Goal: Information Seeking & Learning: Learn about a topic

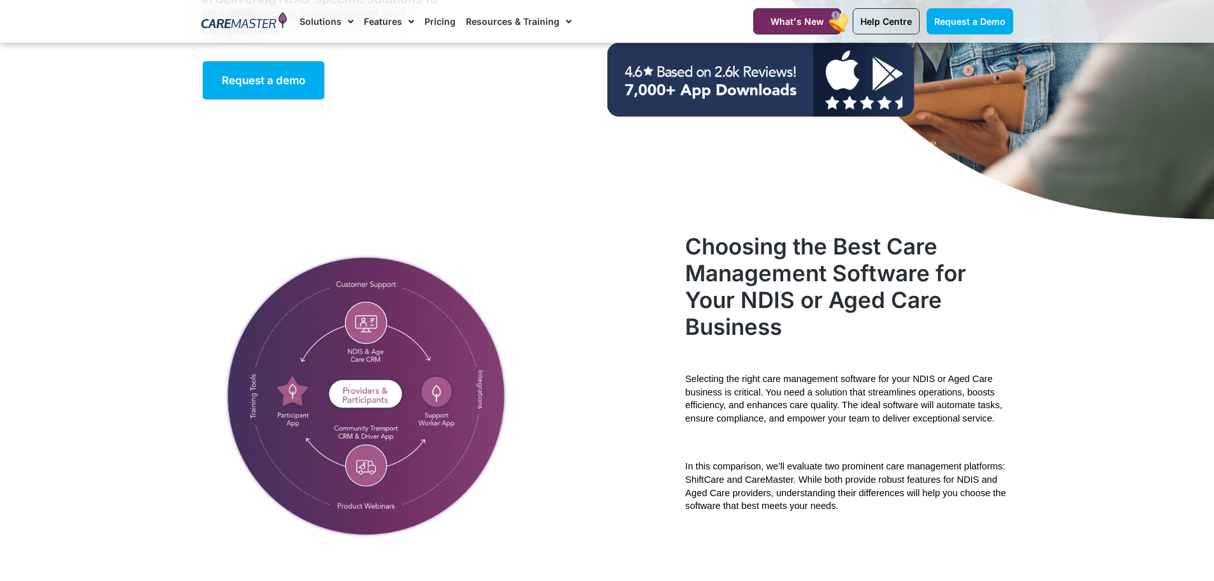
scroll to position [319, 0]
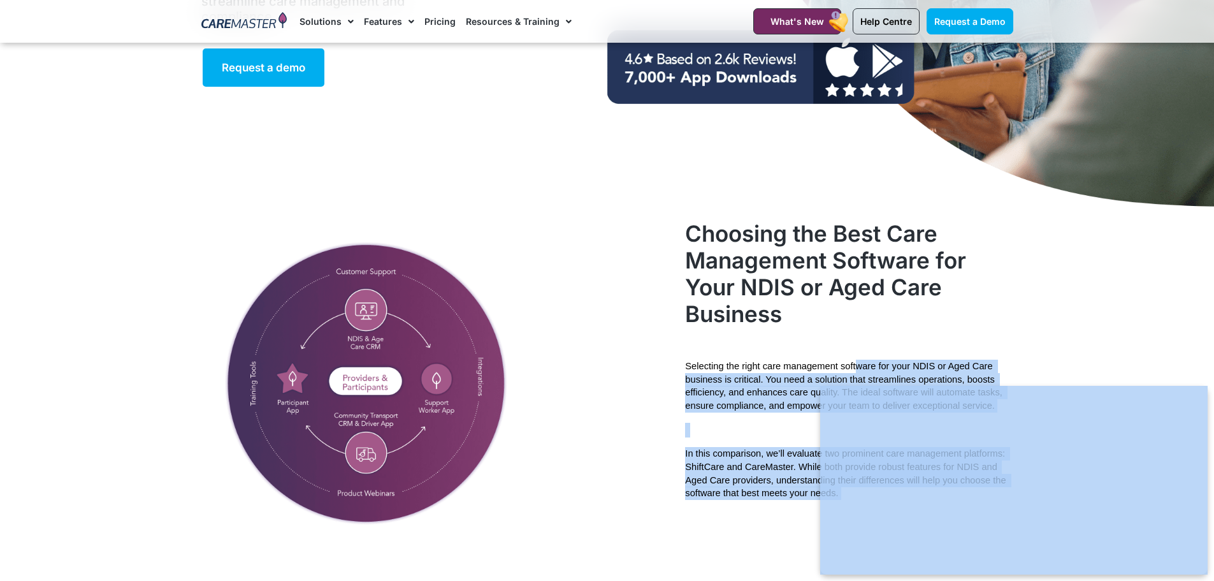
drag, startPoint x: 857, startPoint y: 371, endPoint x: 843, endPoint y: 421, distance: 51.7
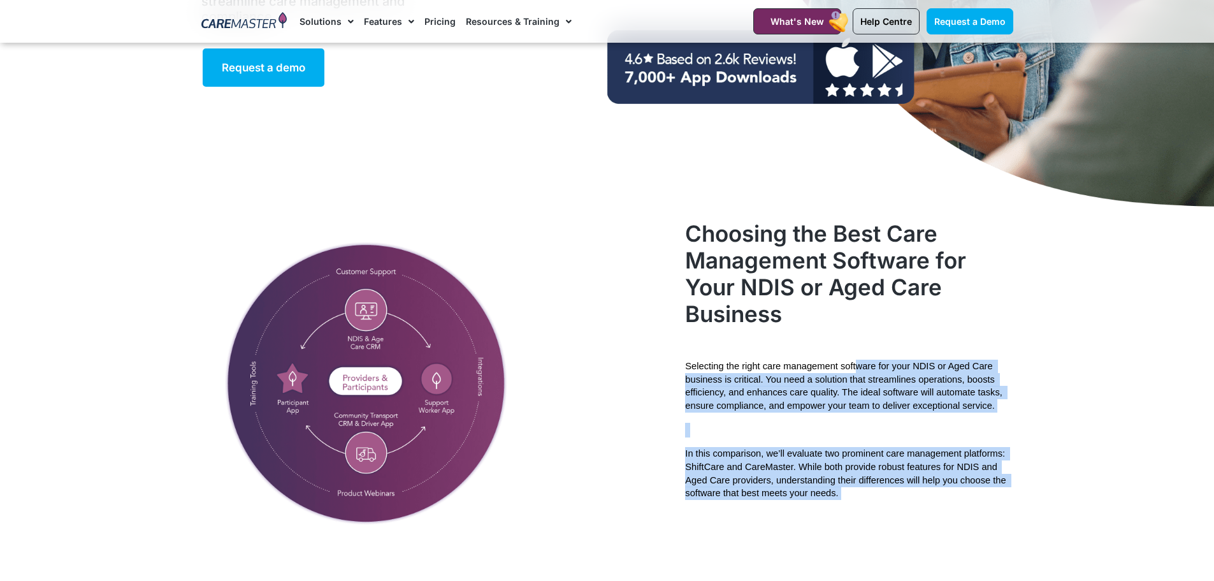
click at [941, 481] on span "In this comparison, we’ll evaluate two prominent care management platforms: Shi…" at bounding box center [846, 473] width 323 height 50
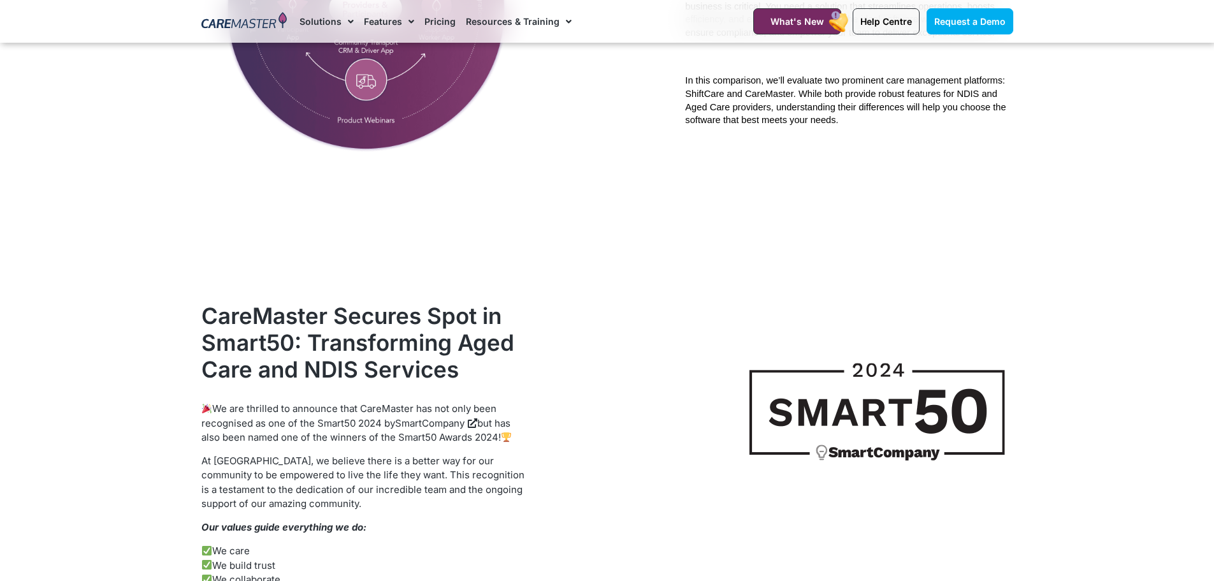
scroll to position [701, 0]
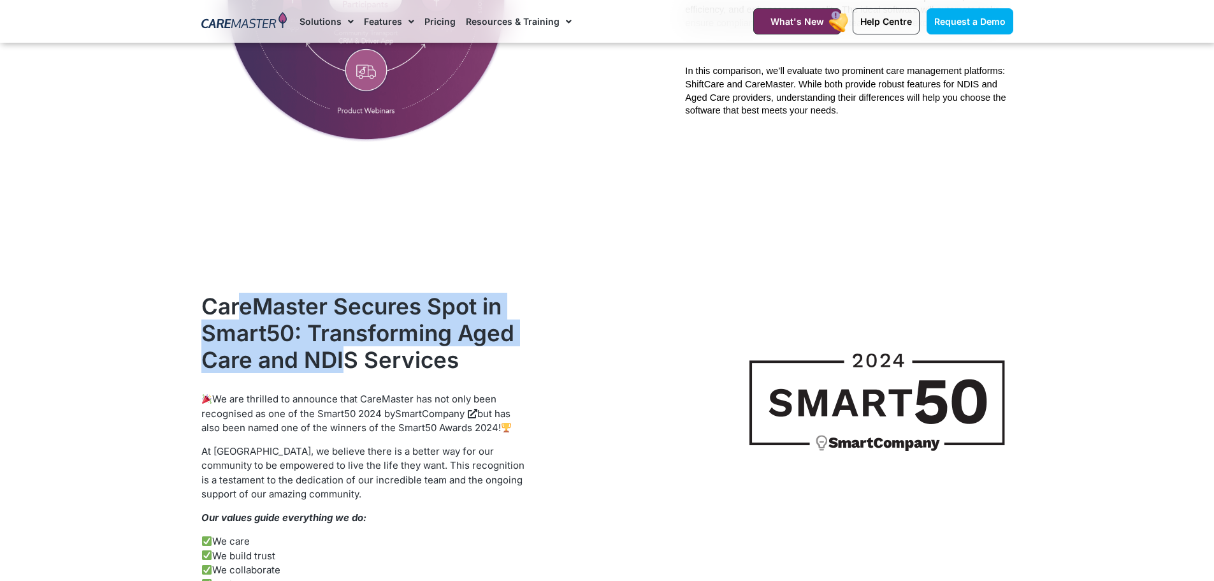
drag, startPoint x: 242, startPoint y: 305, endPoint x: 348, endPoint y: 348, distance: 114.3
click at [348, 348] on h2 "CareMaster Secures Spot in Smart50: Transforming Aged Care and NDIS Services" at bounding box center [365, 333] width 328 height 80
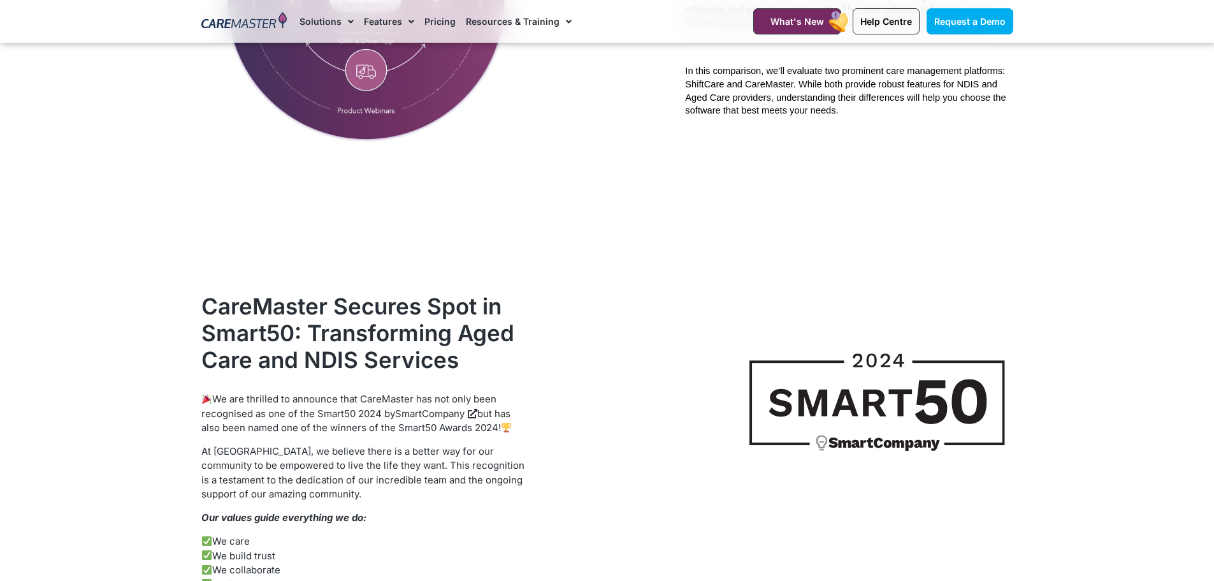
click at [333, 415] on p "We are thrilled to announce that CareMaster has not only been recognised as one…" at bounding box center [365, 413] width 328 height 43
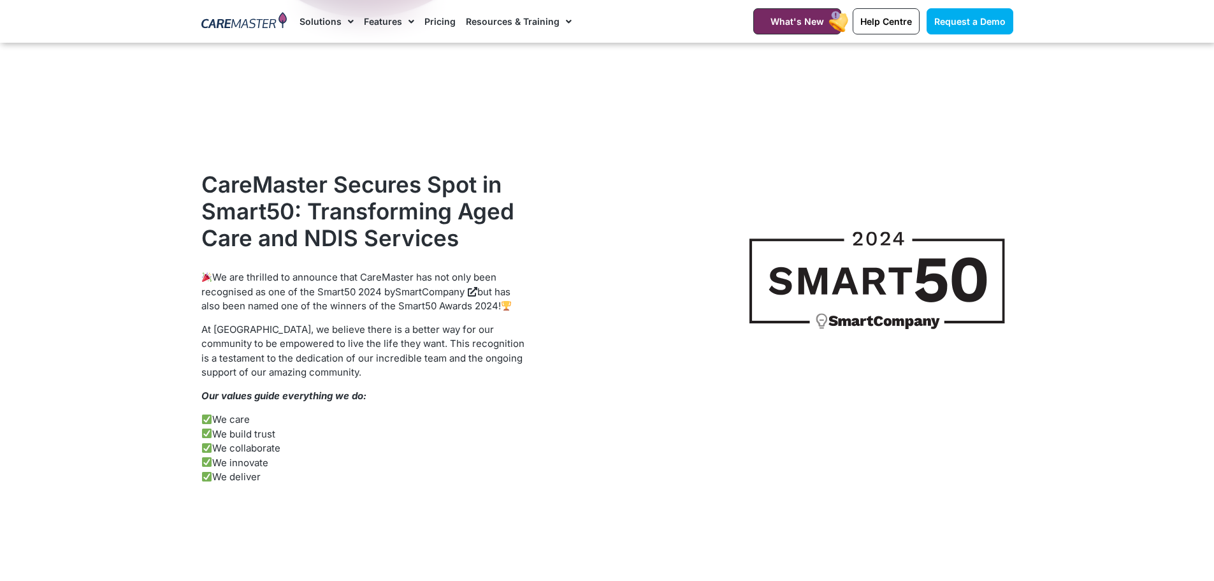
scroll to position [829, 0]
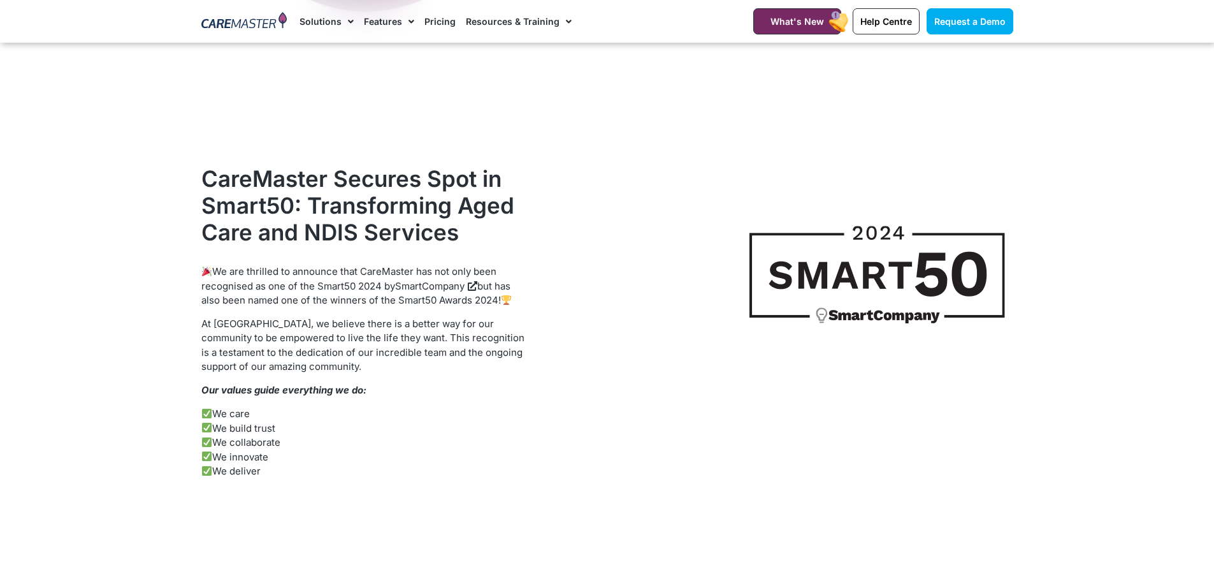
click at [454, 285] on link "SmartCompany" at bounding box center [436, 286] width 82 height 12
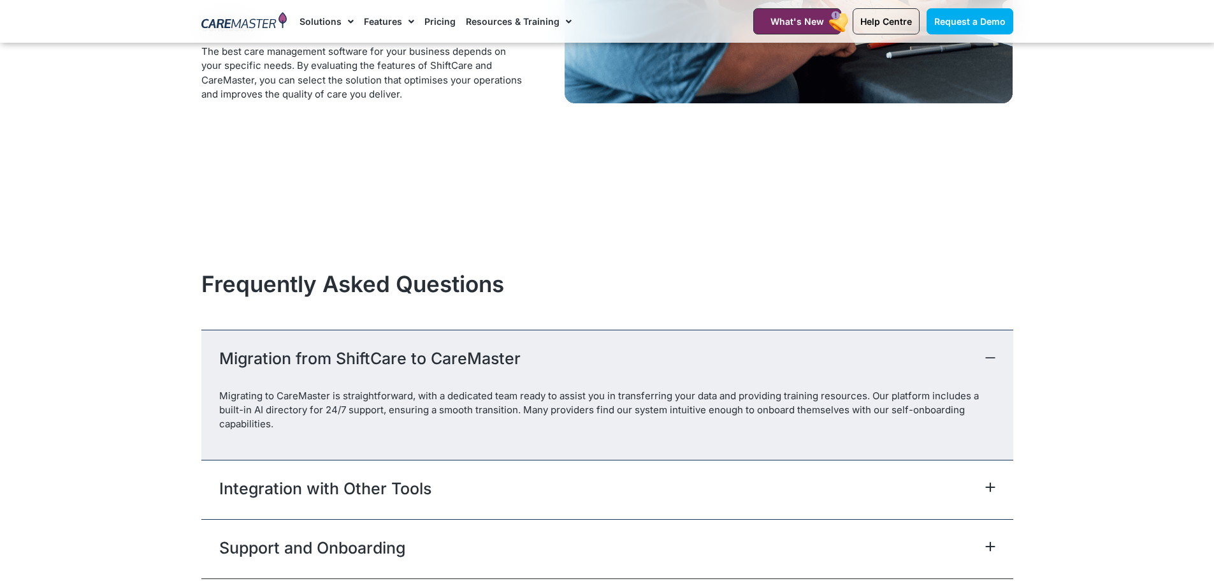
scroll to position [5418, 0]
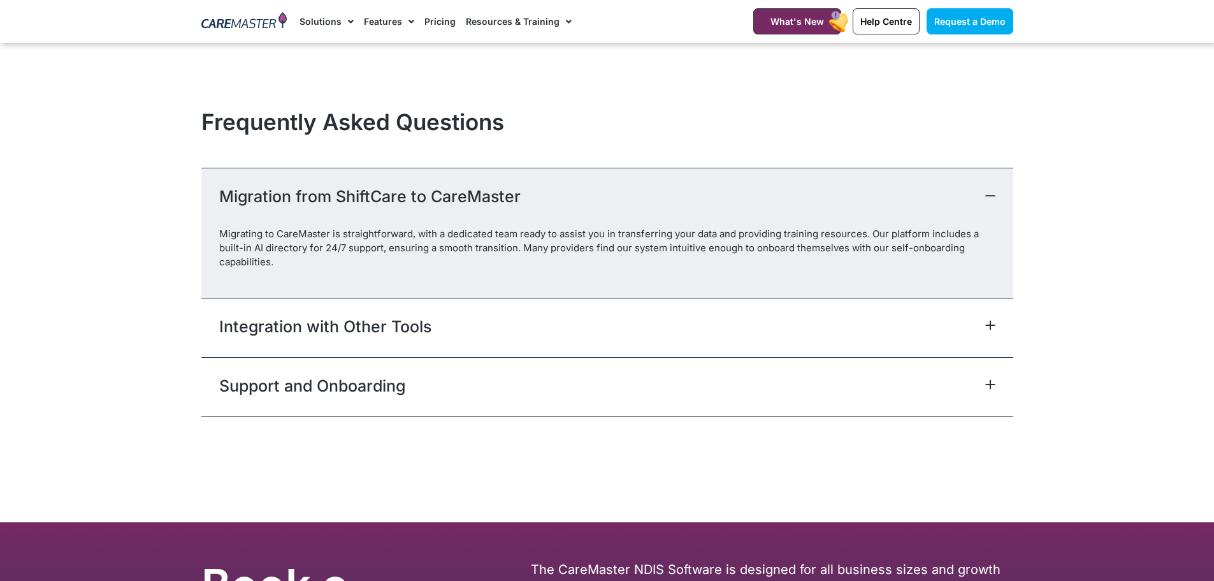
click at [435, 325] on div "Integration with Other Tools" at bounding box center [607, 327] width 812 height 59
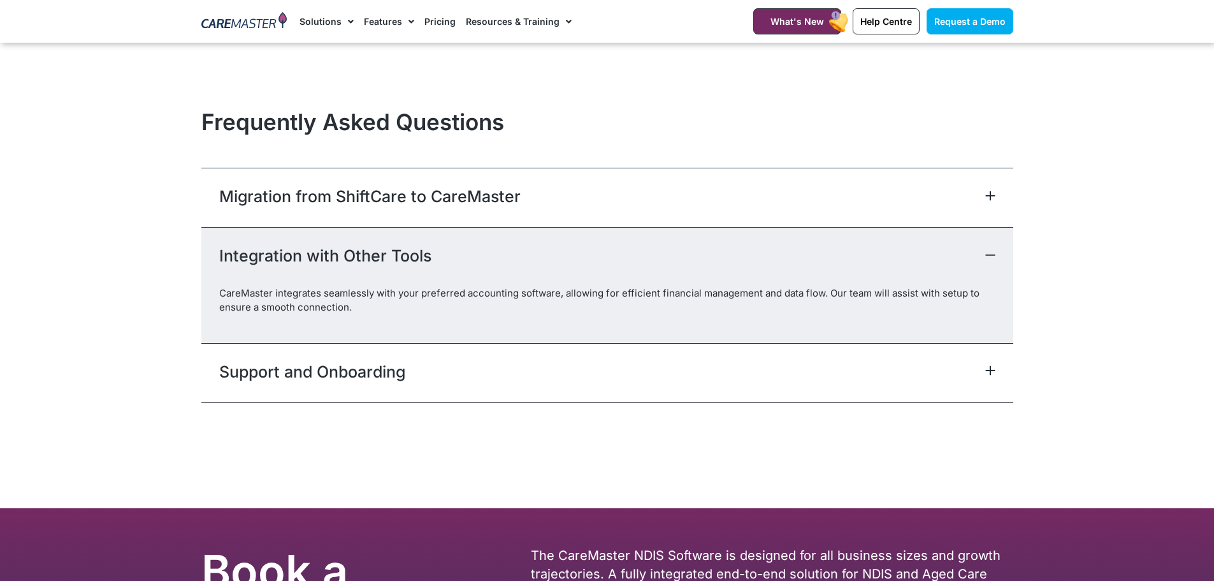
click at [417, 367] on div "Support and Onboarding" at bounding box center [607, 372] width 812 height 59
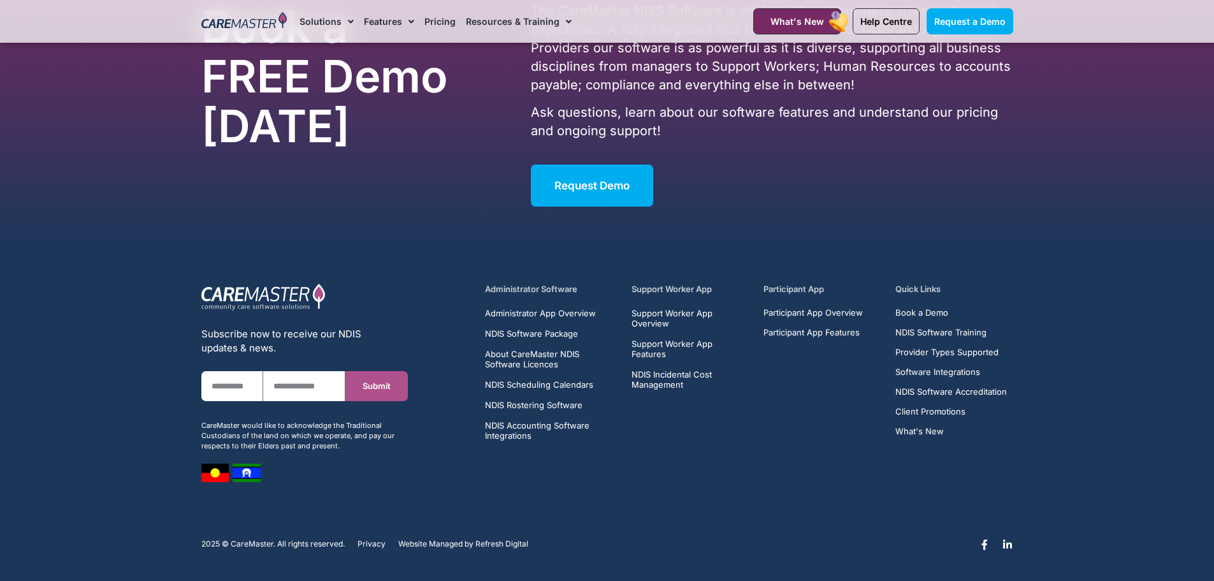
scroll to position [5964, 0]
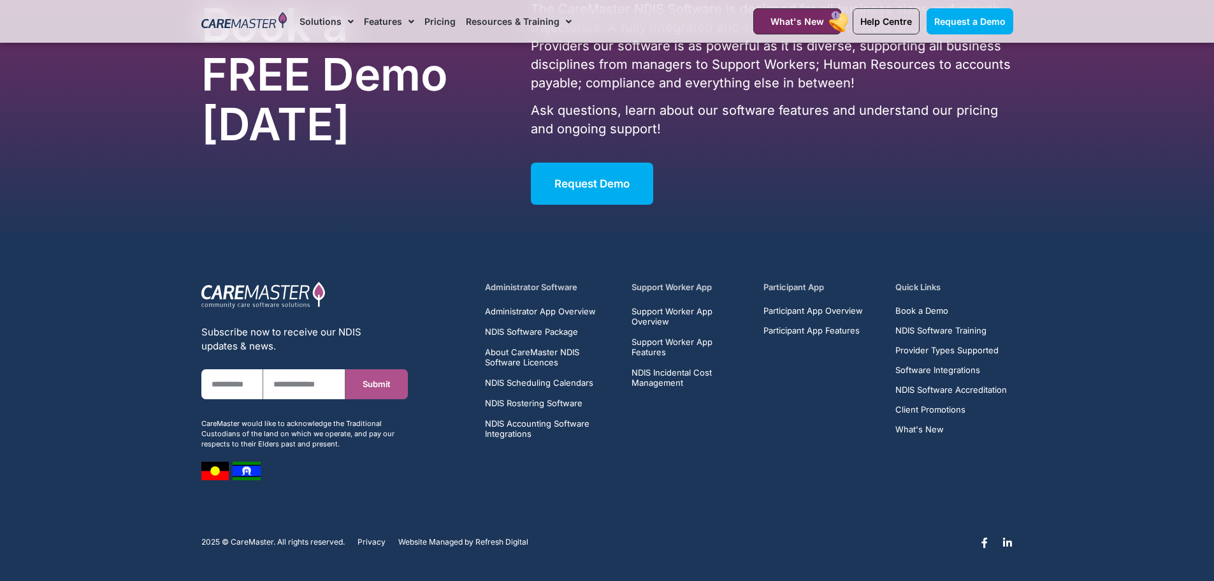
click at [261, 292] on img at bounding box center [263, 295] width 124 height 28
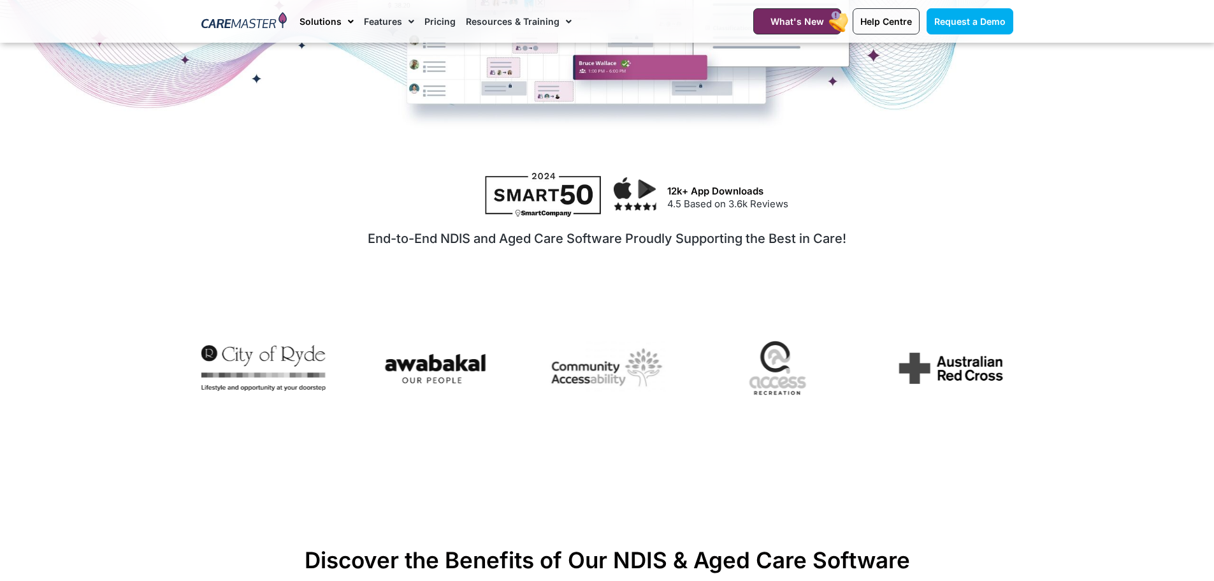
scroll to position [319, 0]
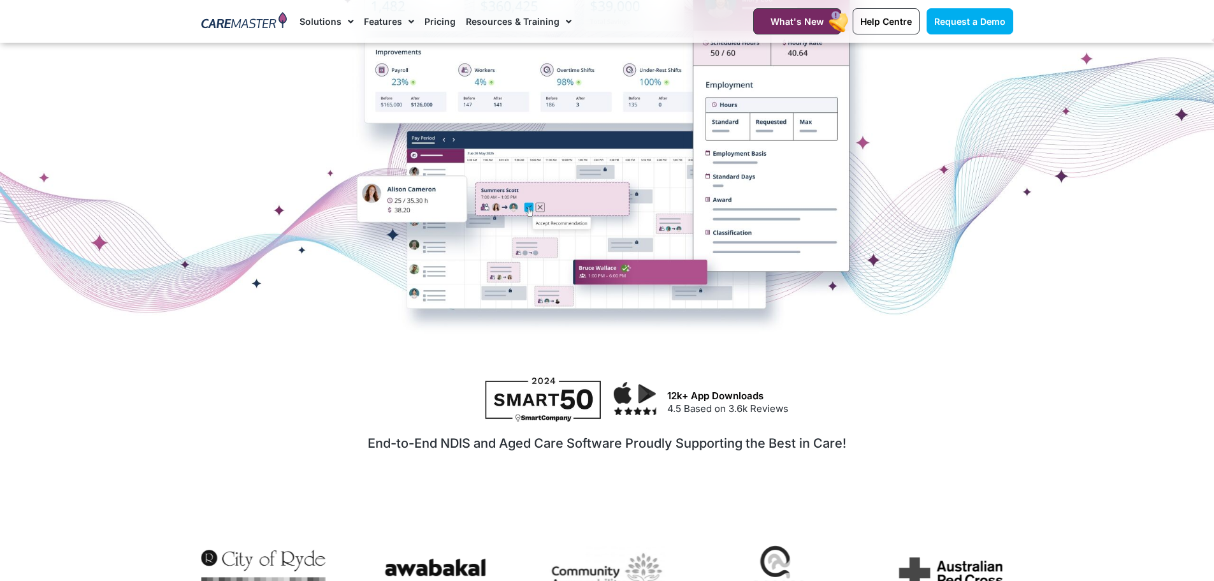
click at [273, 29] on img at bounding box center [244, 21] width 86 height 19
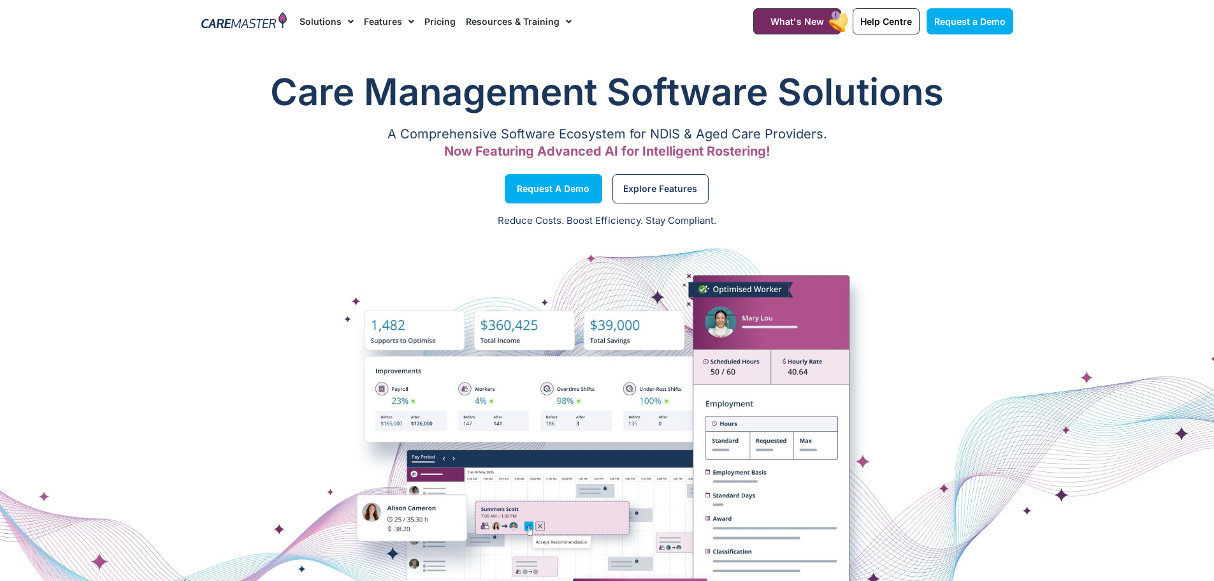
click at [441, 15] on link "Pricing" at bounding box center [440, 21] width 31 height 43
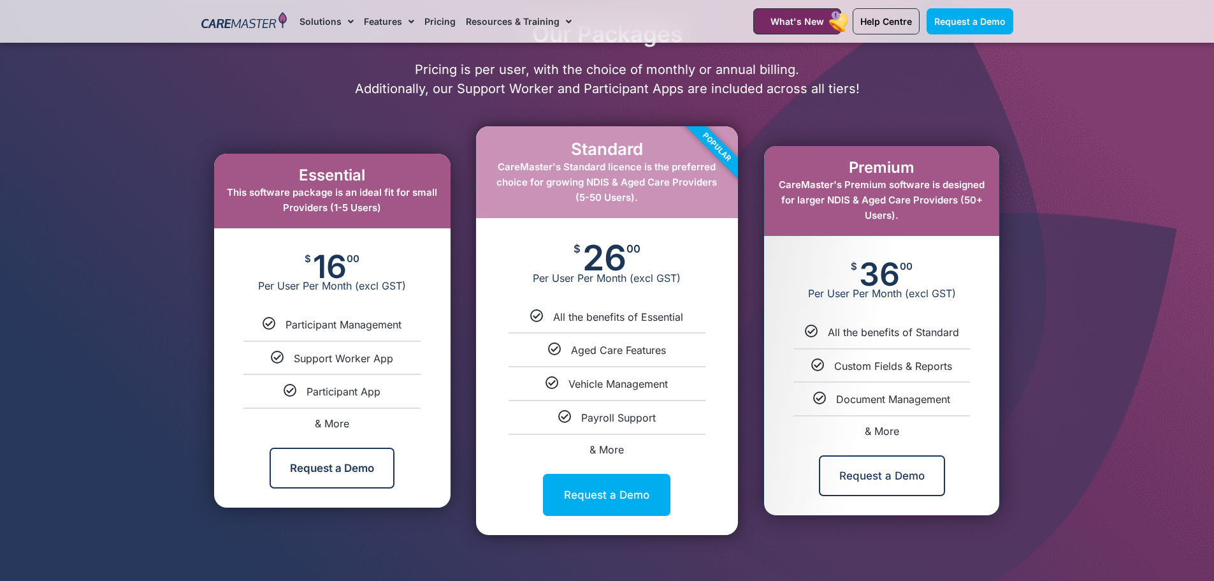
scroll to position [637, 0]
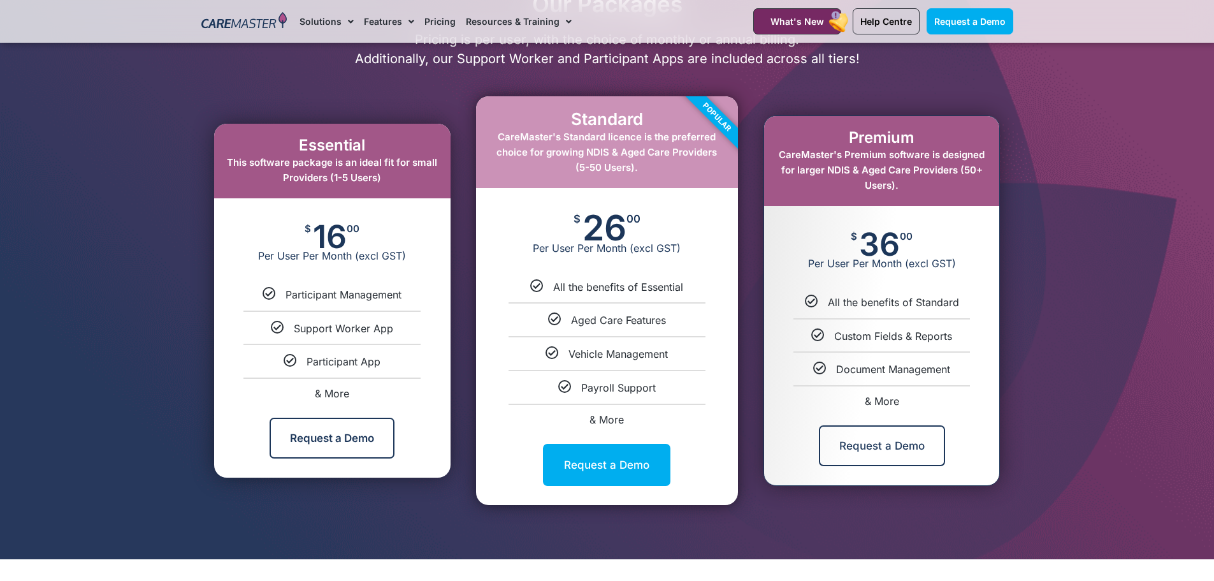
click at [885, 404] on span "& More" at bounding box center [882, 401] width 34 height 13
select select "***"
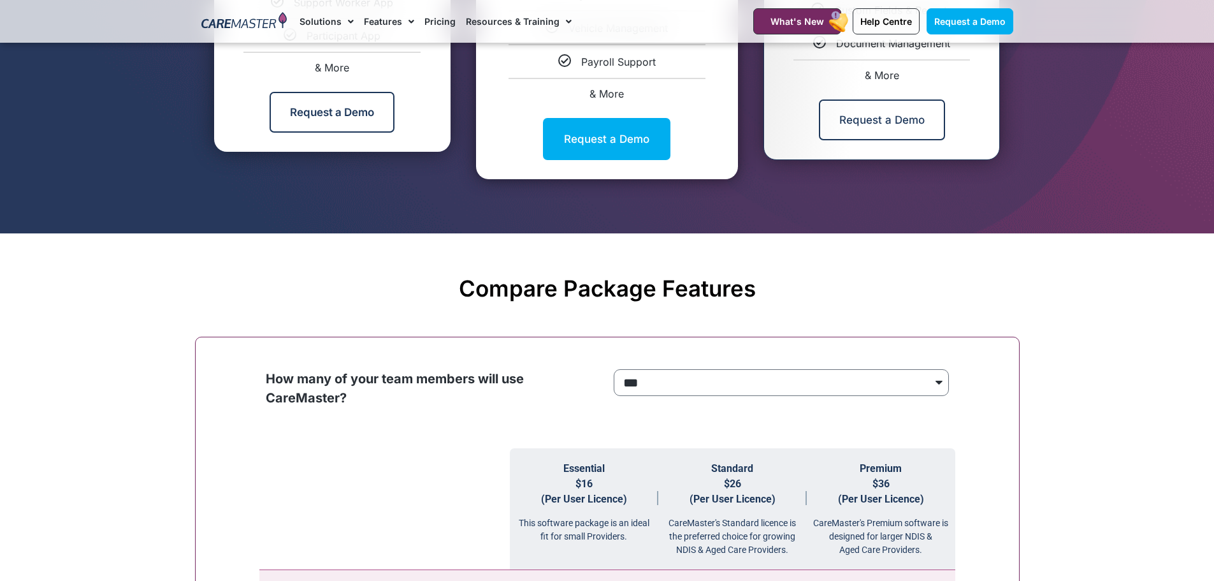
scroll to position [962, 0]
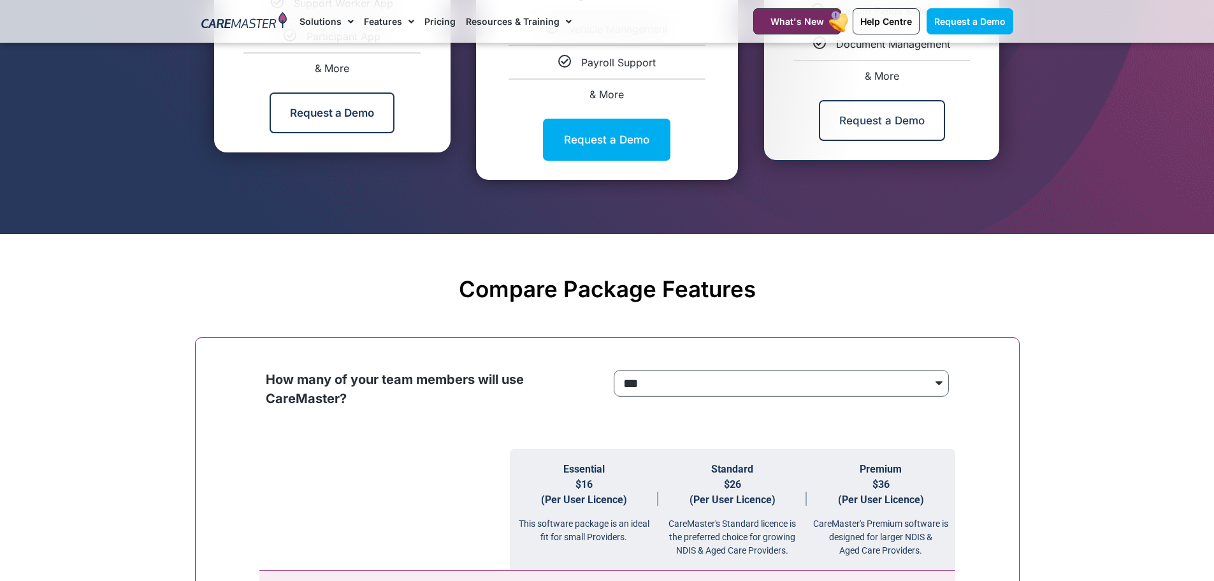
click at [706, 371] on select "**********" at bounding box center [781, 383] width 335 height 27
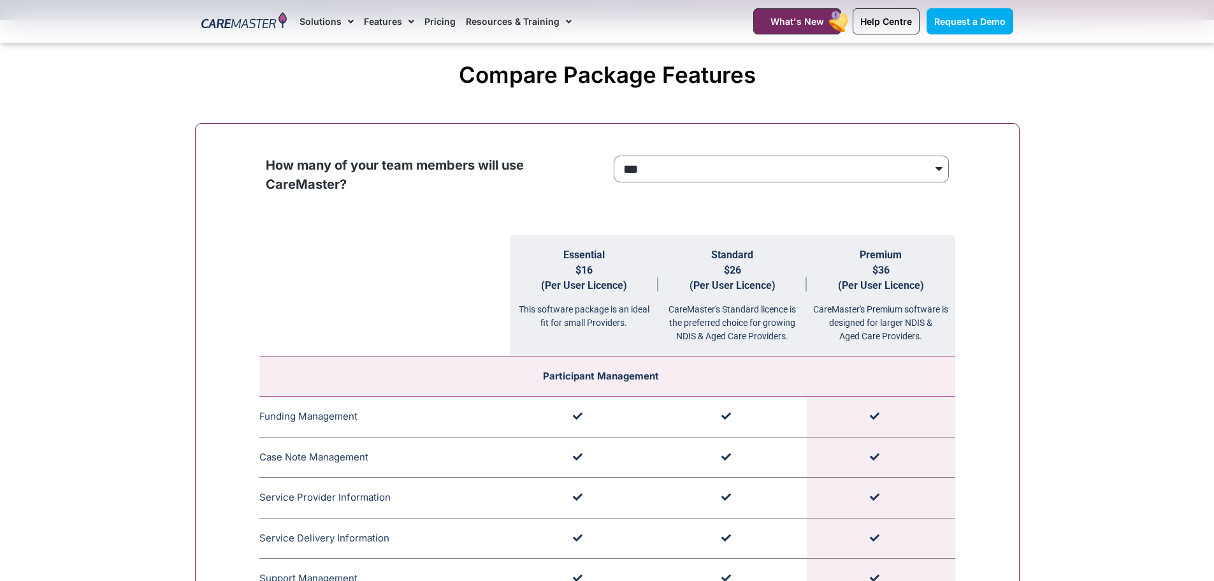
scroll to position [1217, 0]
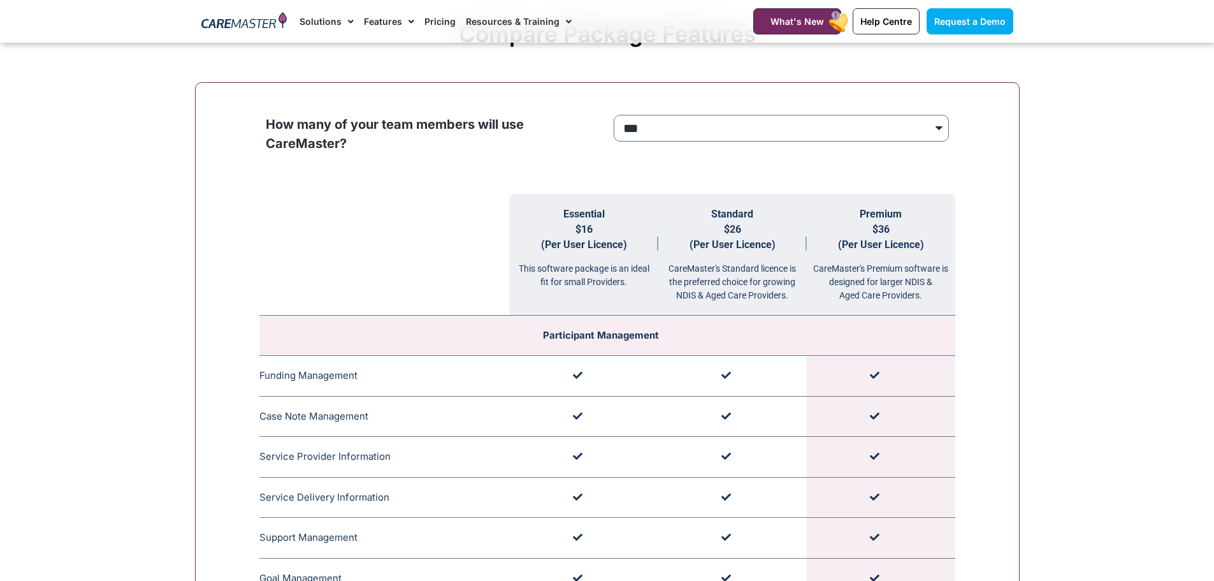
click at [886, 229] on span "$36 (Per User Licence)" at bounding box center [881, 236] width 86 height 27
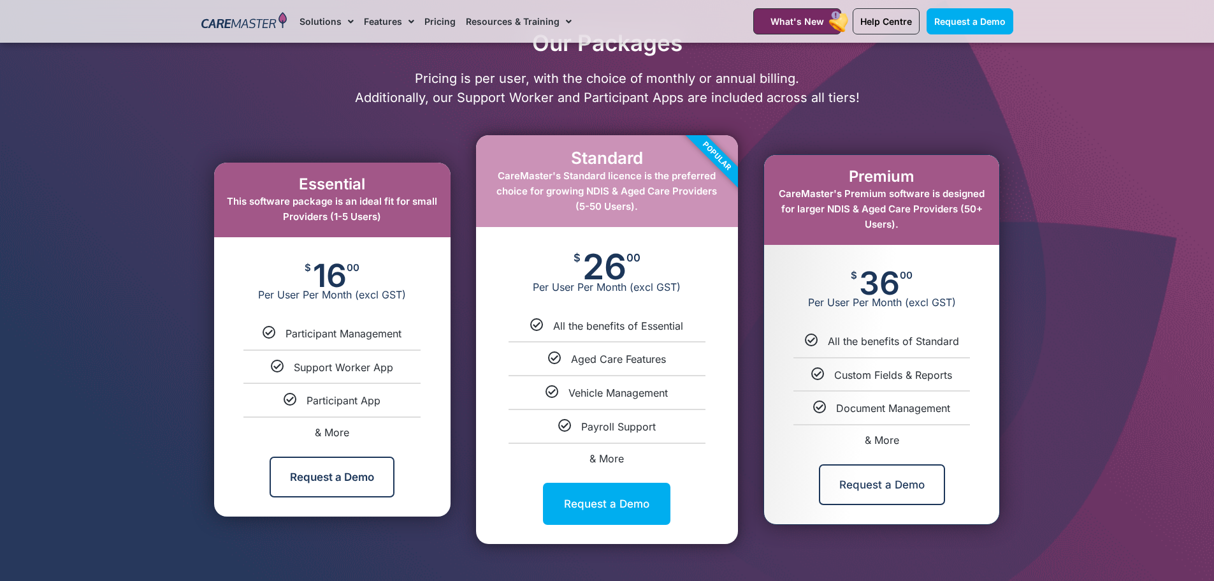
scroll to position [325, 0]
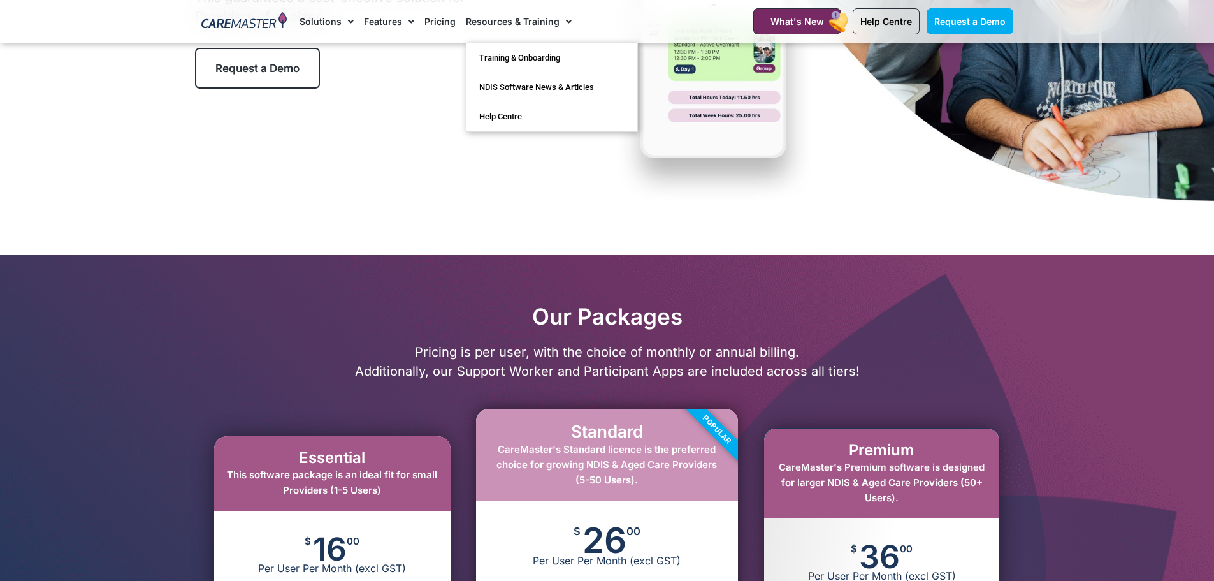
click at [560, 18] on span "Menu" at bounding box center [566, 22] width 12 height 22
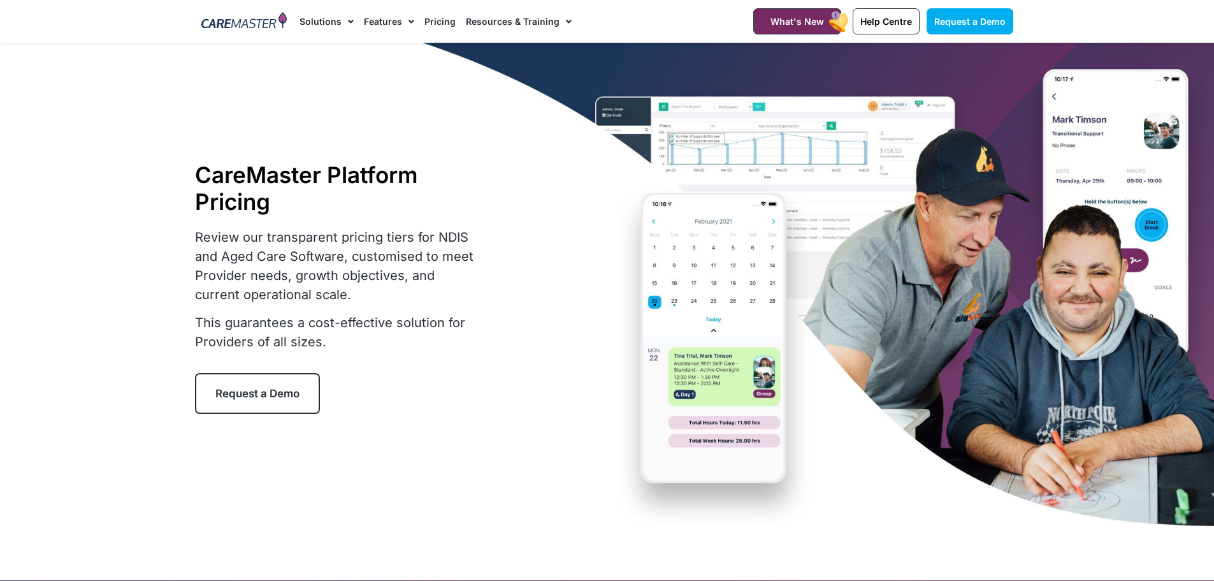
click at [310, 18] on link "Solutions" at bounding box center [327, 21] width 54 height 43
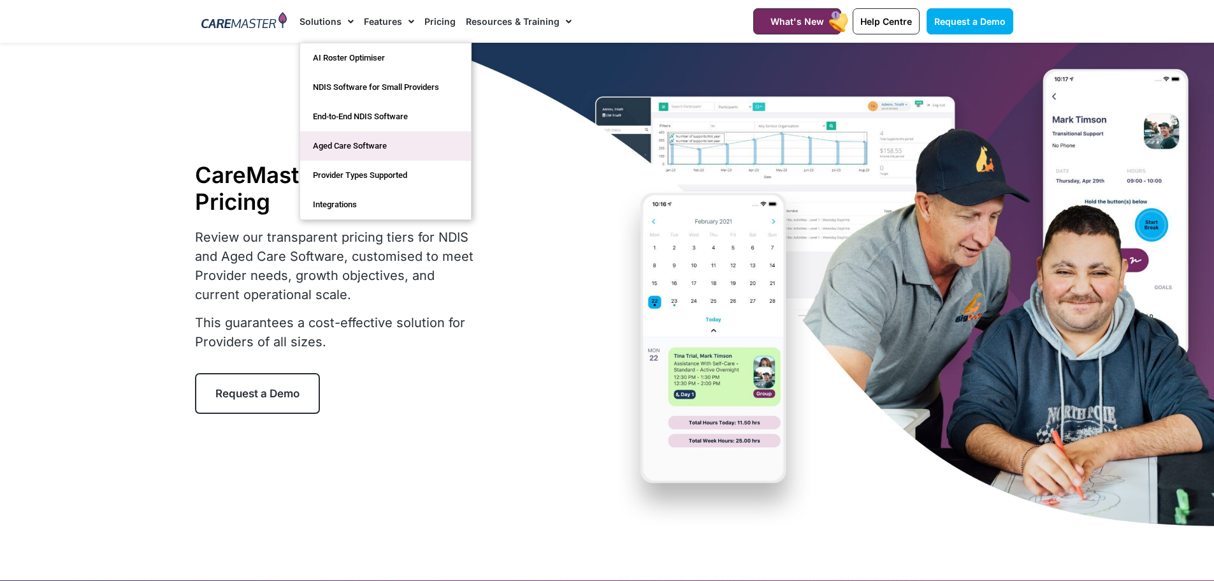
click at [349, 144] on link "Aged Care Software" at bounding box center [385, 145] width 171 height 29
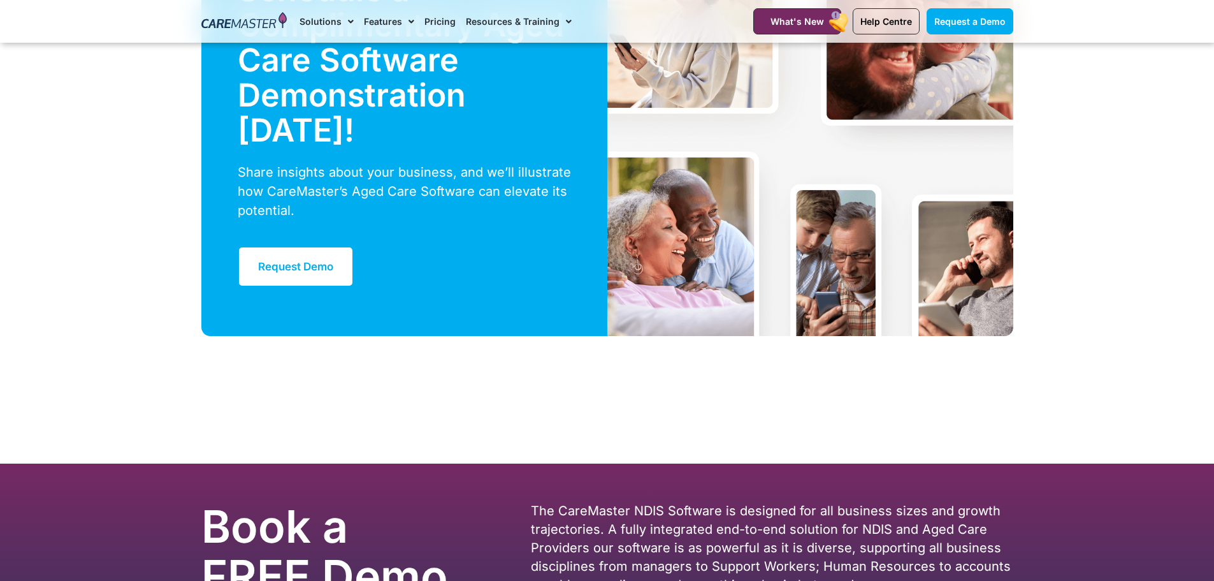
scroll to position [3442, 0]
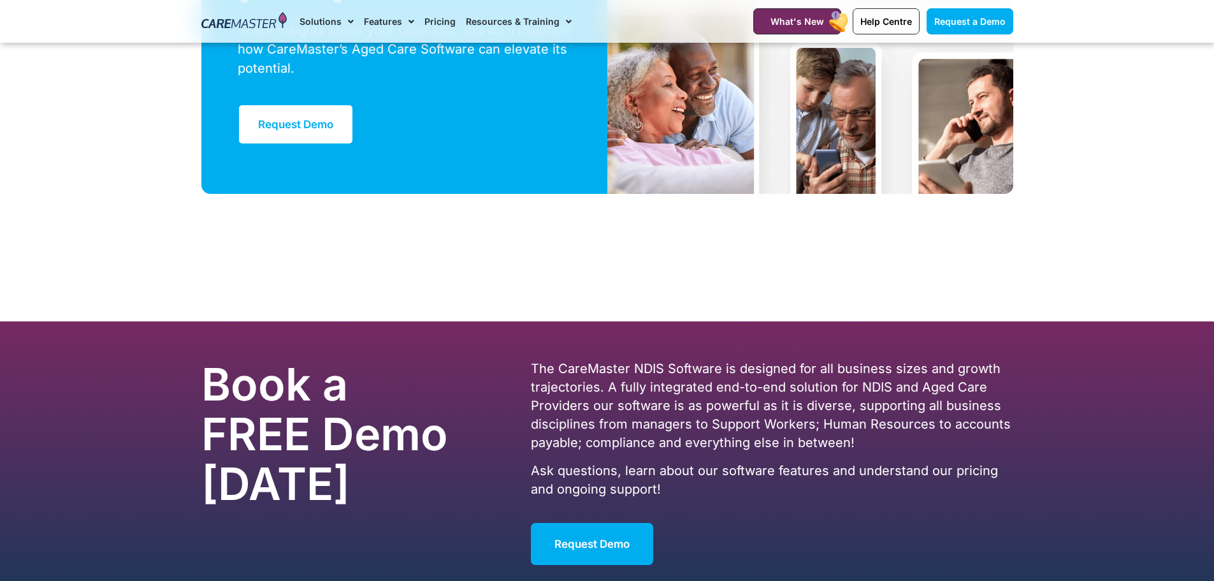
click at [228, 23] on img at bounding box center [244, 21] width 86 height 19
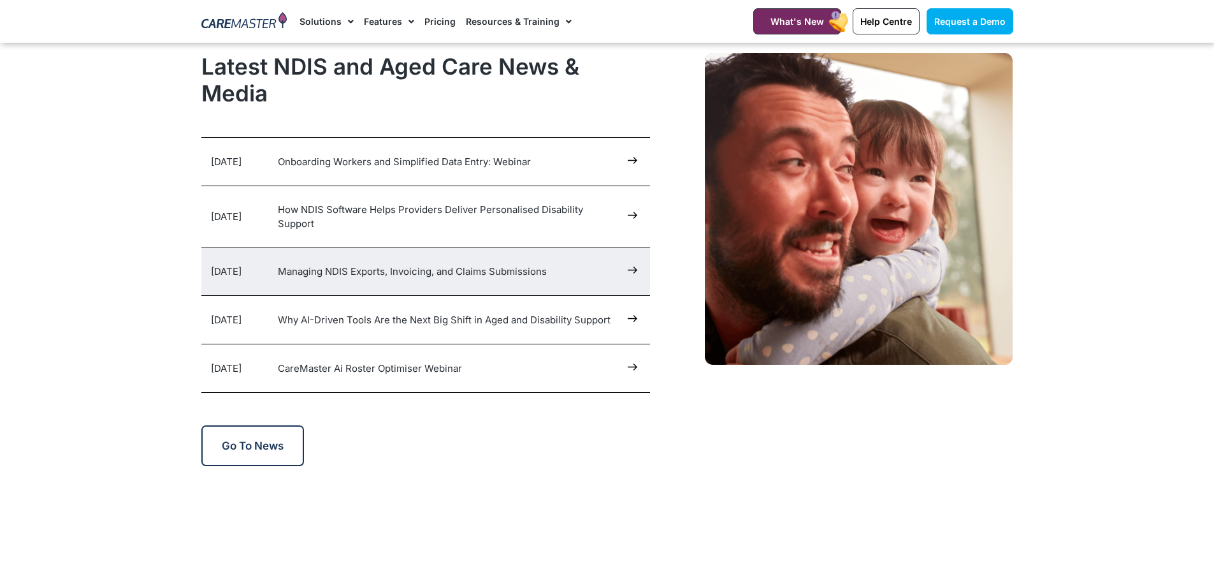
scroll to position [6374, 0]
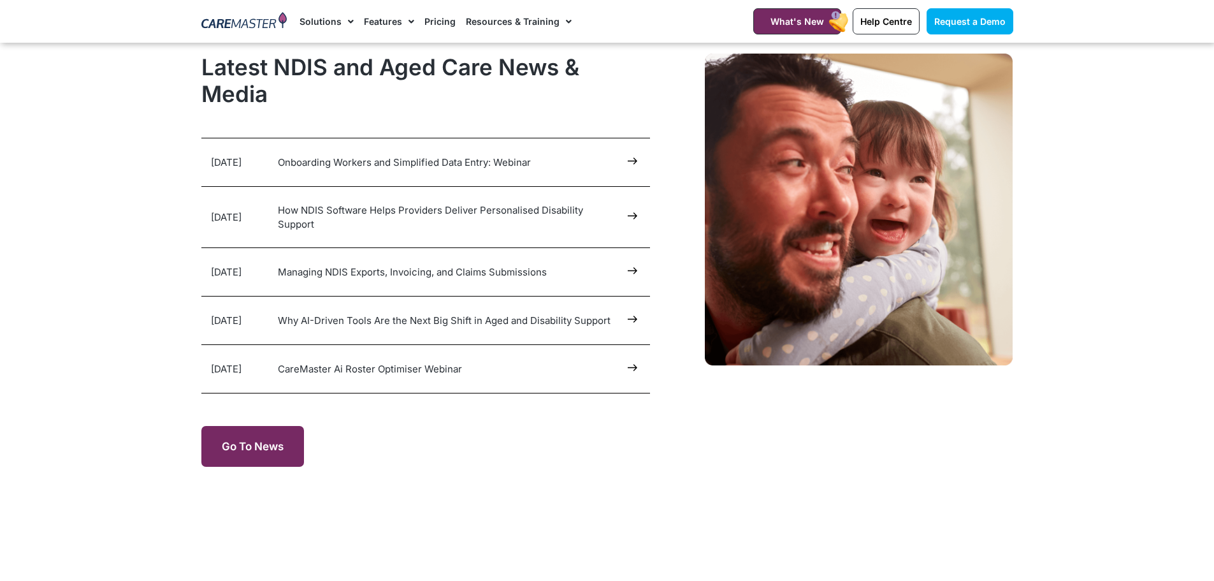
click at [258, 440] on span "Go to news" at bounding box center [253, 446] width 62 height 13
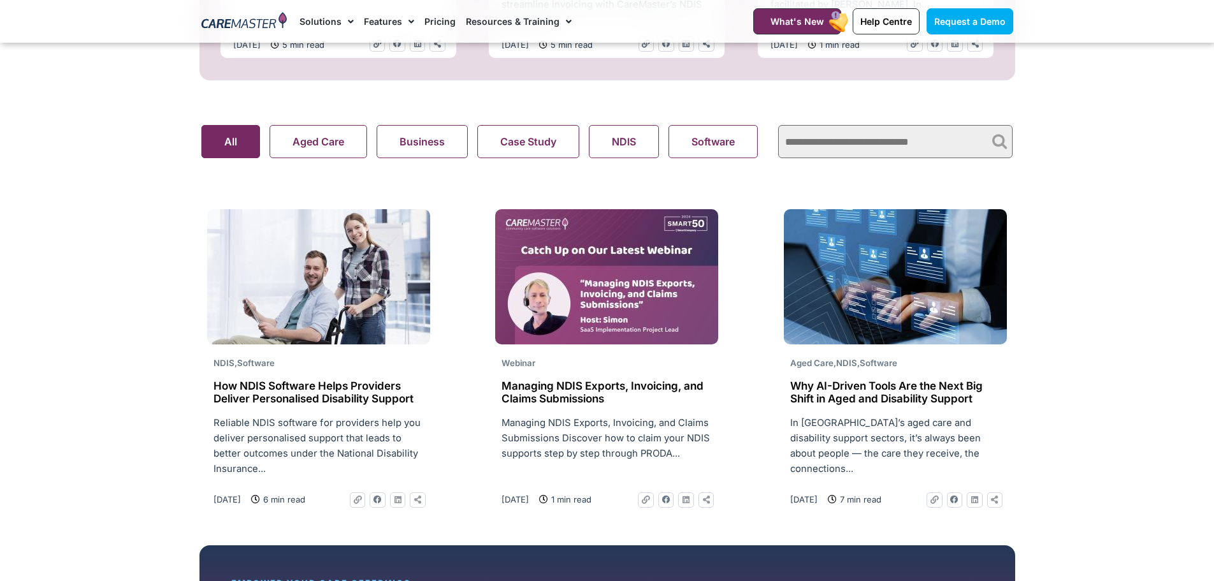
scroll to position [829, 0]
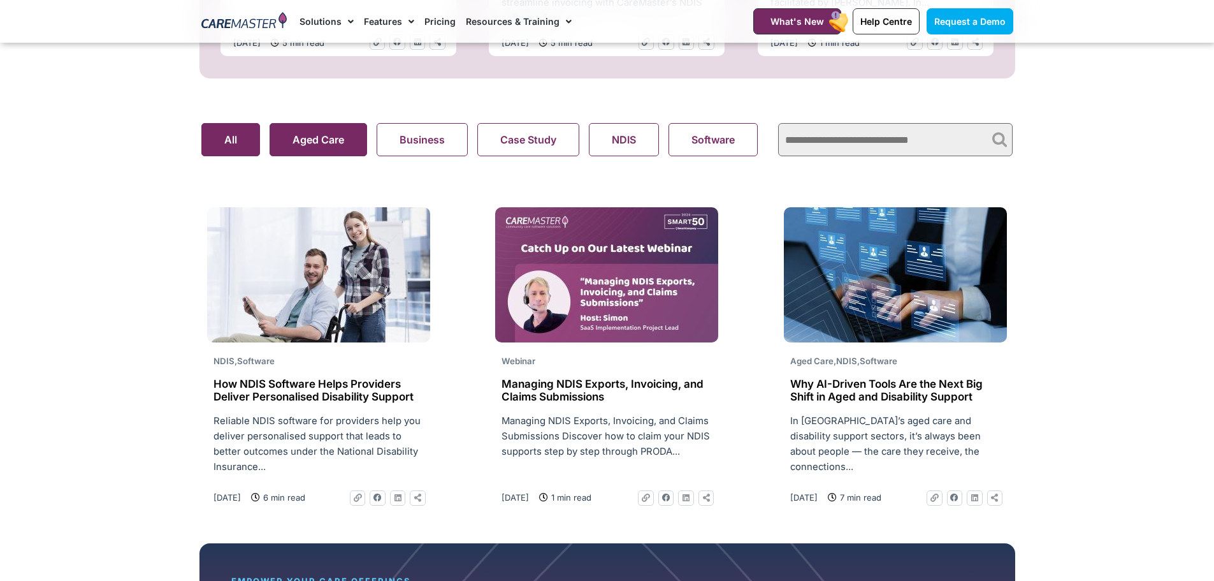
click at [350, 147] on button "Aged Care" at bounding box center [319, 139] width 98 height 33
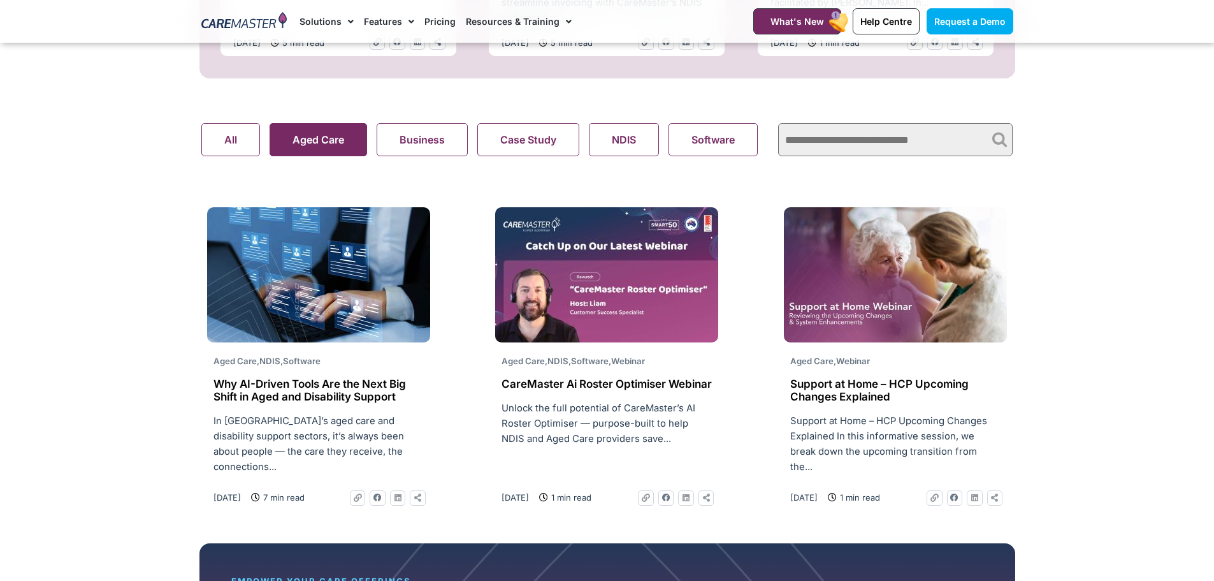
click at [894, 342] on img at bounding box center [895, 274] width 223 height 135
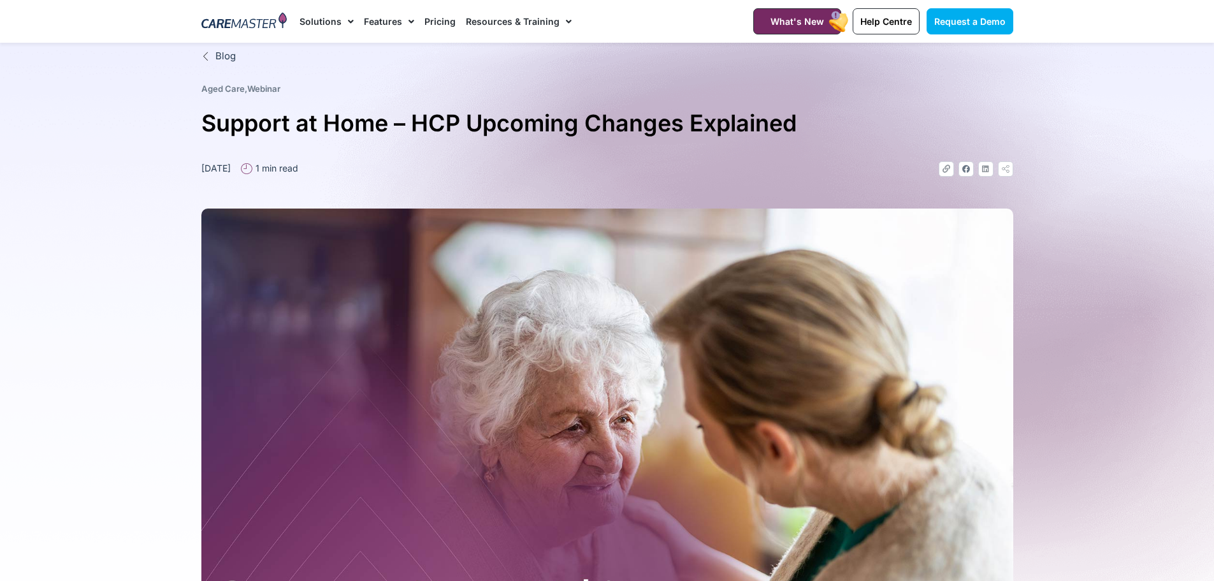
click at [259, 14] on img at bounding box center [244, 21] width 86 height 19
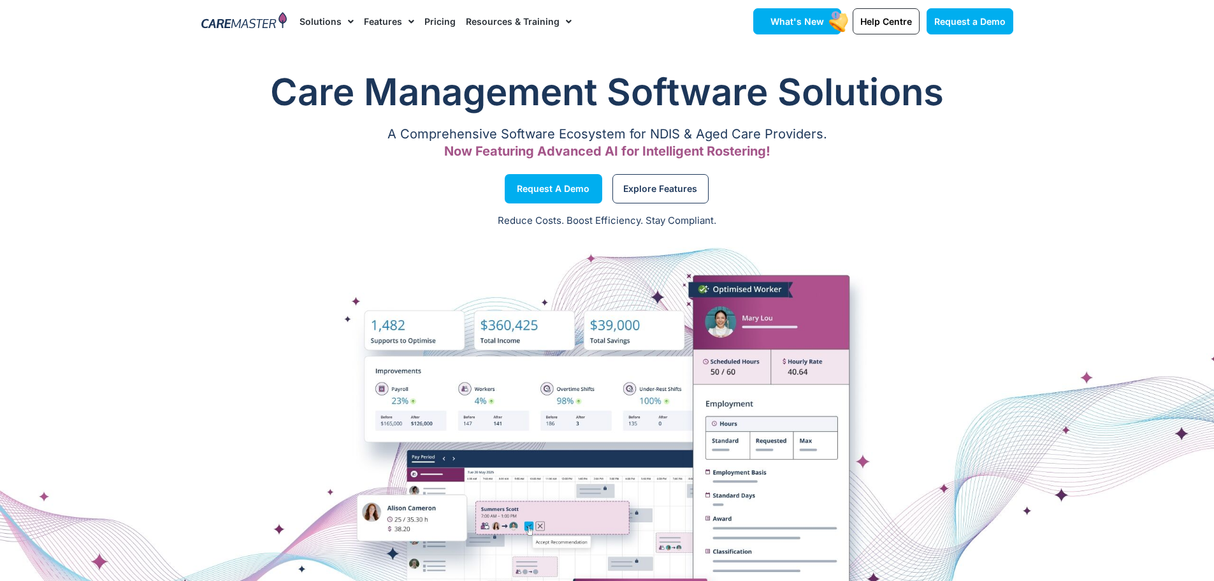
click at [803, 15] on link "What's New" at bounding box center [797, 21] width 88 height 26
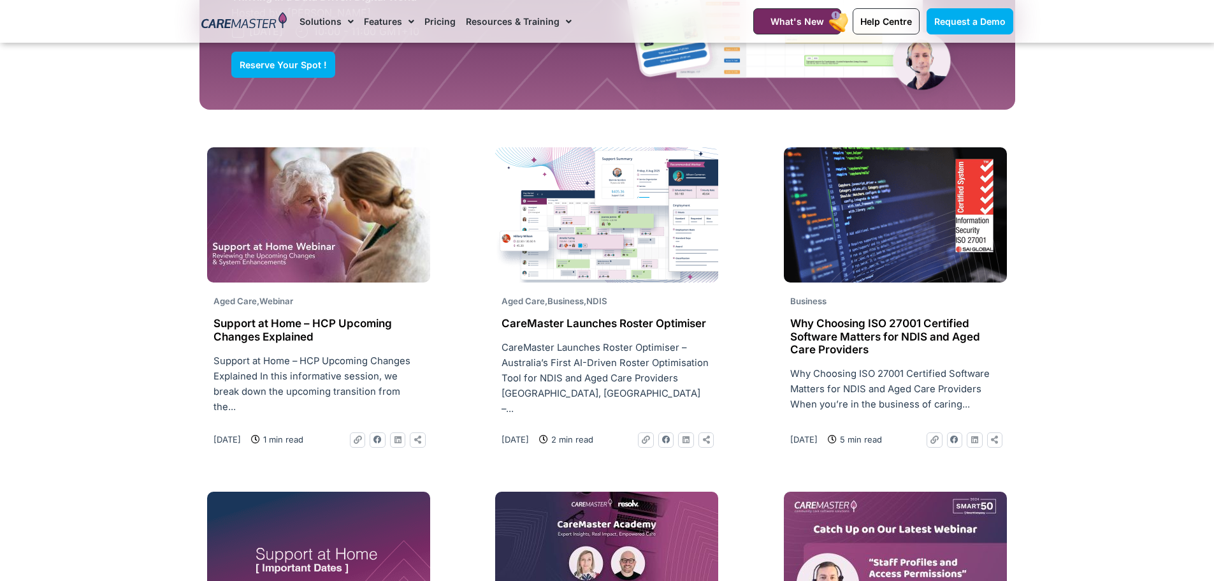
scroll to position [1594, 0]
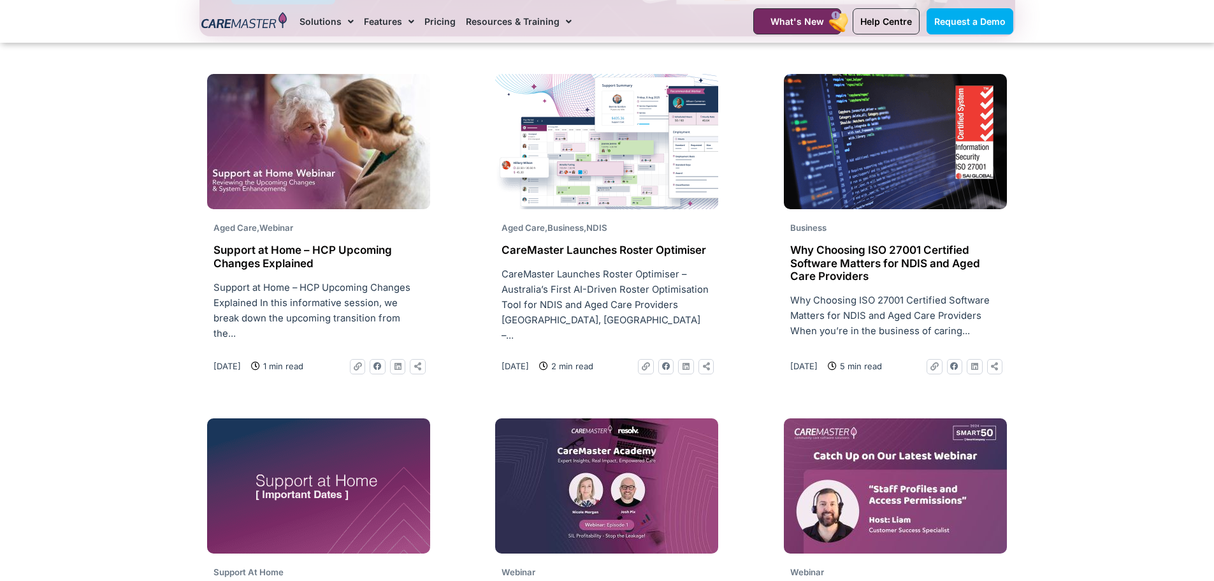
click at [931, 257] on h2 "Why Choosing ISO 27001 Certified Software Matters for NDIS and Aged Care Provid…" at bounding box center [895, 262] width 210 height 39
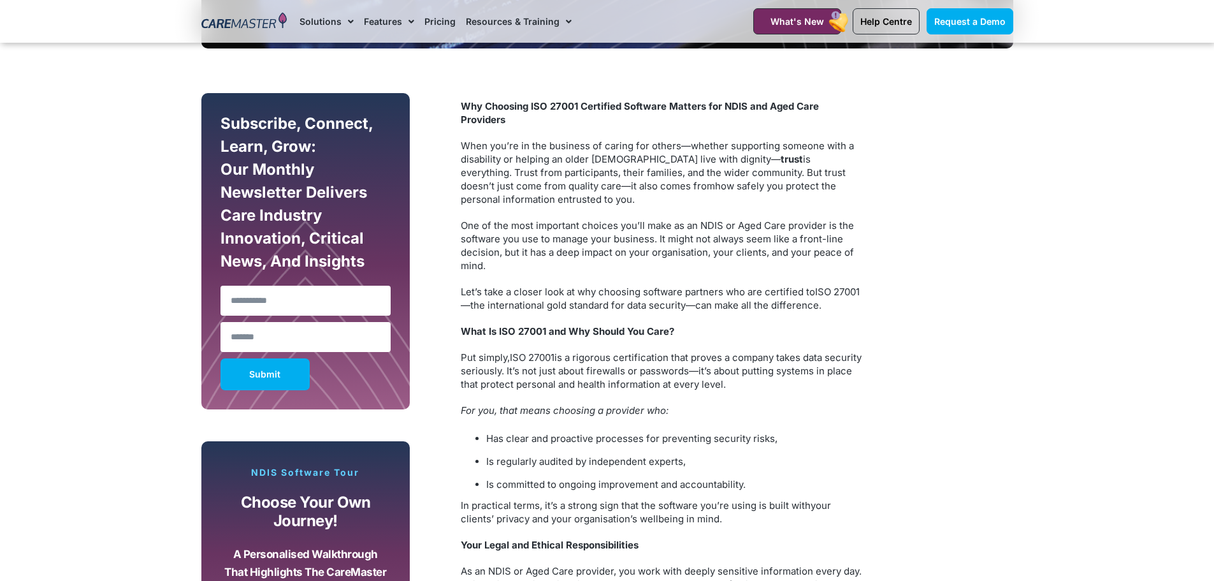
scroll to position [701, 0]
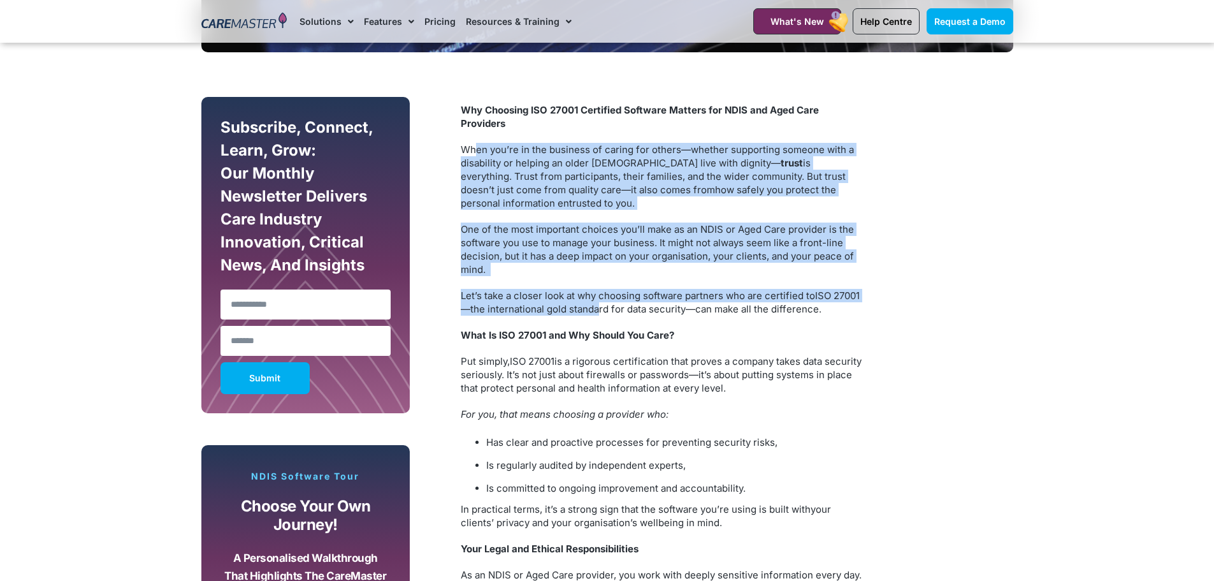
drag, startPoint x: 476, startPoint y: 150, endPoint x: 626, endPoint y: 304, distance: 215.5
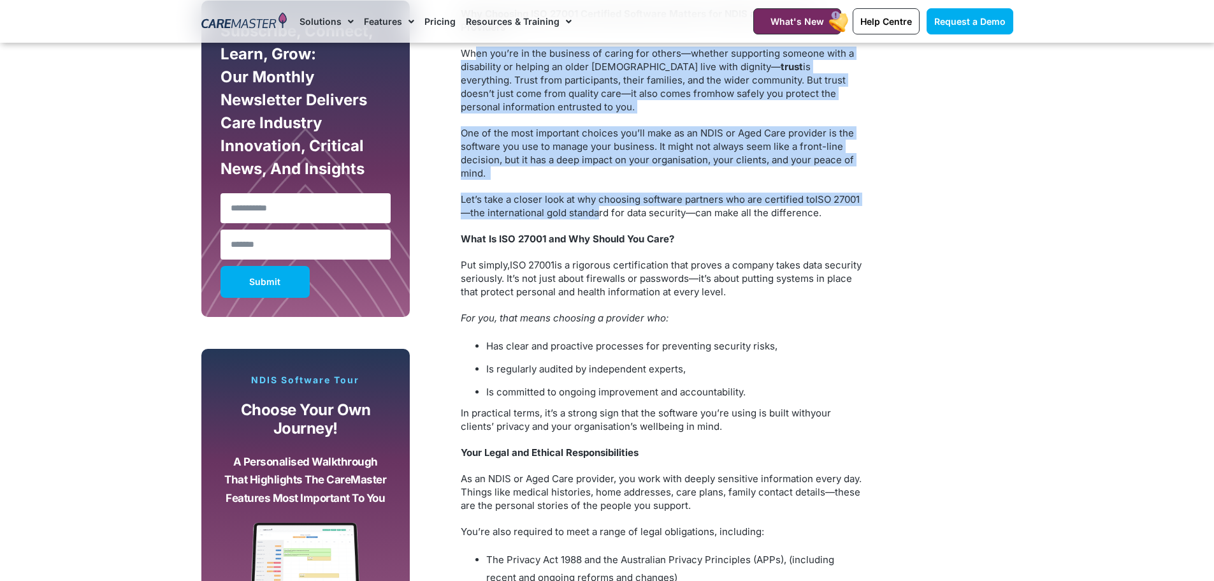
scroll to position [829, 0]
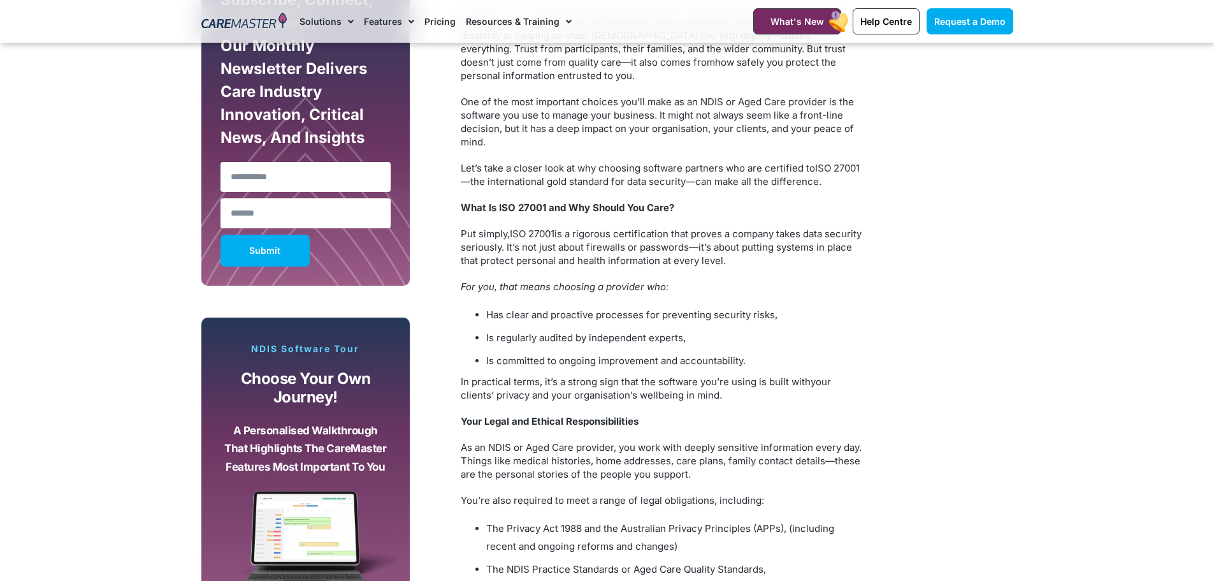
click at [649, 241] on span "is a rigorous certification that proves a company takes data security seriously…" at bounding box center [661, 247] width 401 height 39
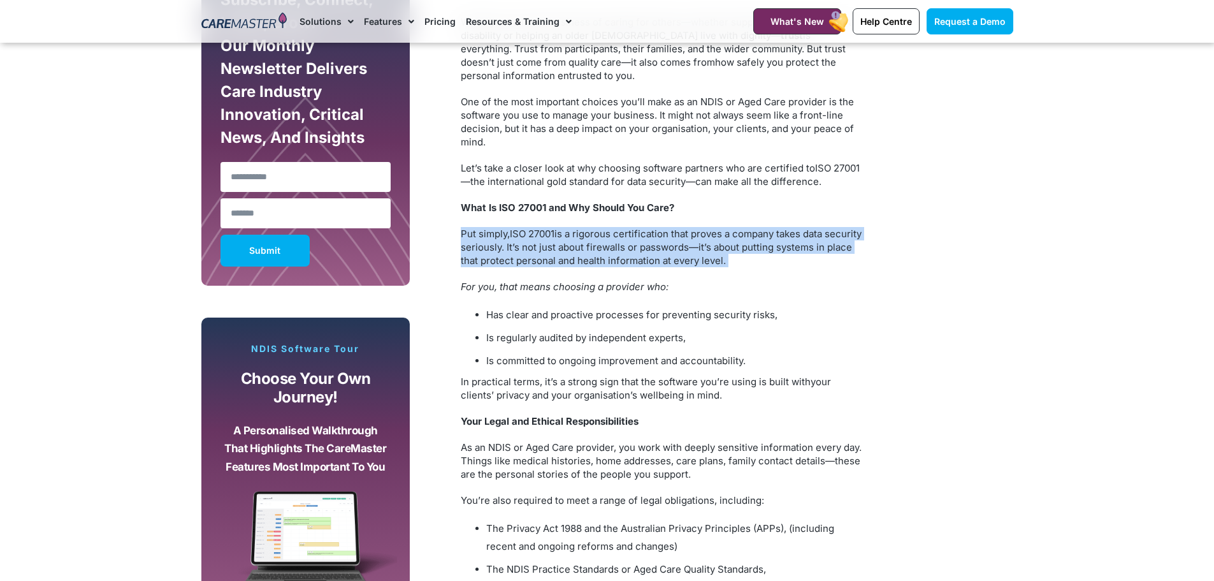
click at [649, 241] on span "is a rigorous certification that proves a company takes data security seriously…" at bounding box center [661, 247] width 401 height 39
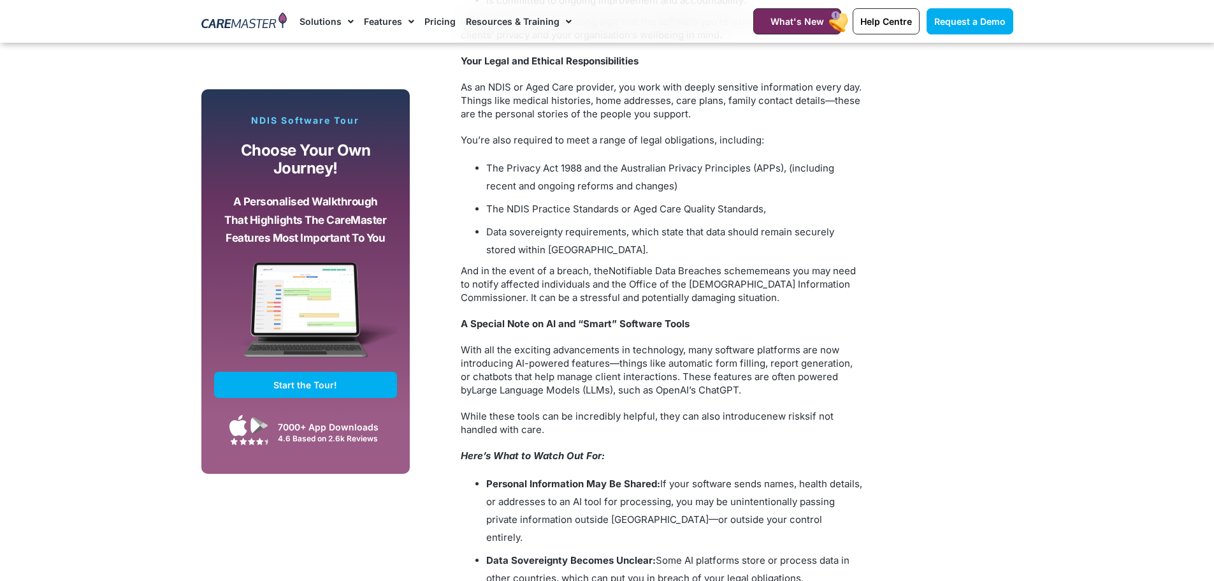
scroll to position [1211, 0]
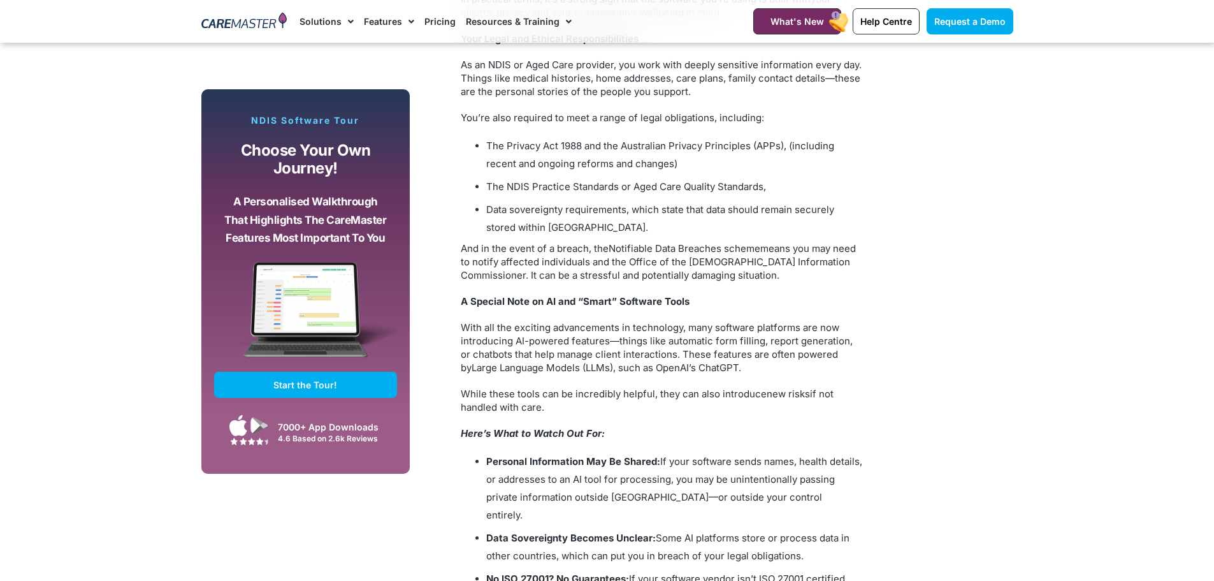
click at [634, 259] on span "means you may need to notify affected individuals and the Office of the [DEMOGR…" at bounding box center [658, 261] width 395 height 39
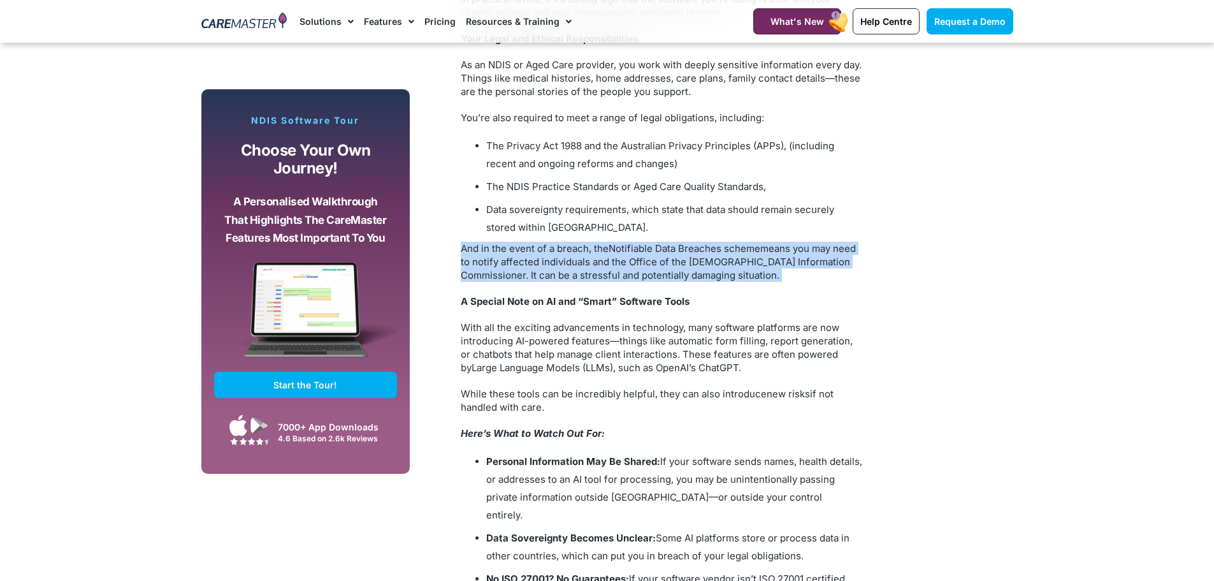
click at [634, 259] on span "means you may need to notify affected individuals and the Office of the [DEMOGR…" at bounding box center [658, 261] width 395 height 39
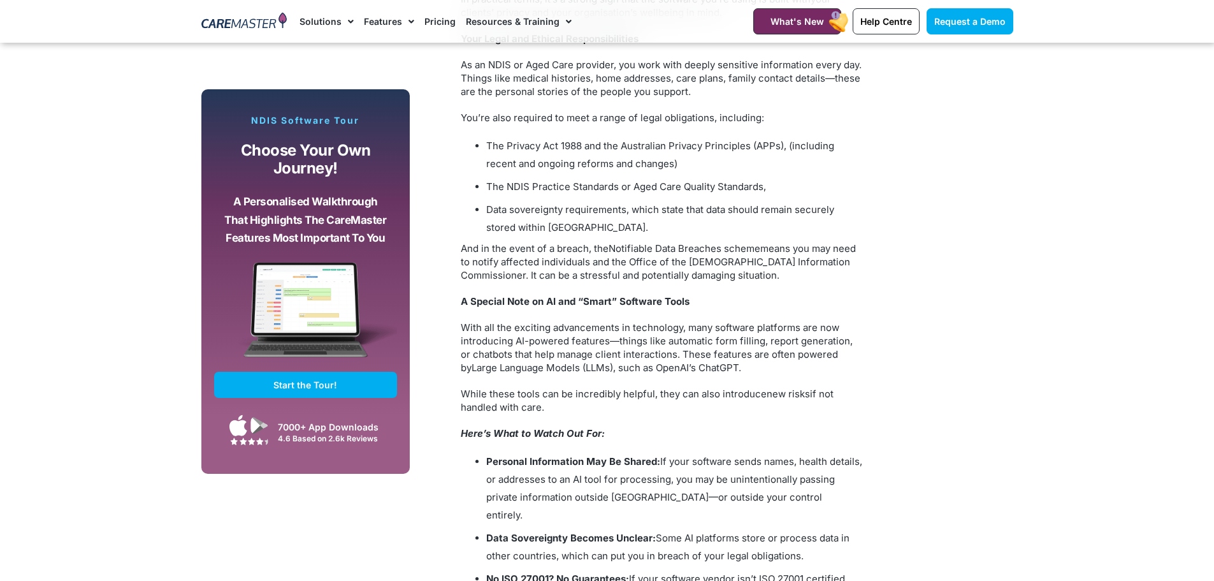
click at [652, 351] on span "With all the exciting advancements in technology, many software platforms are n…" at bounding box center [657, 347] width 392 height 52
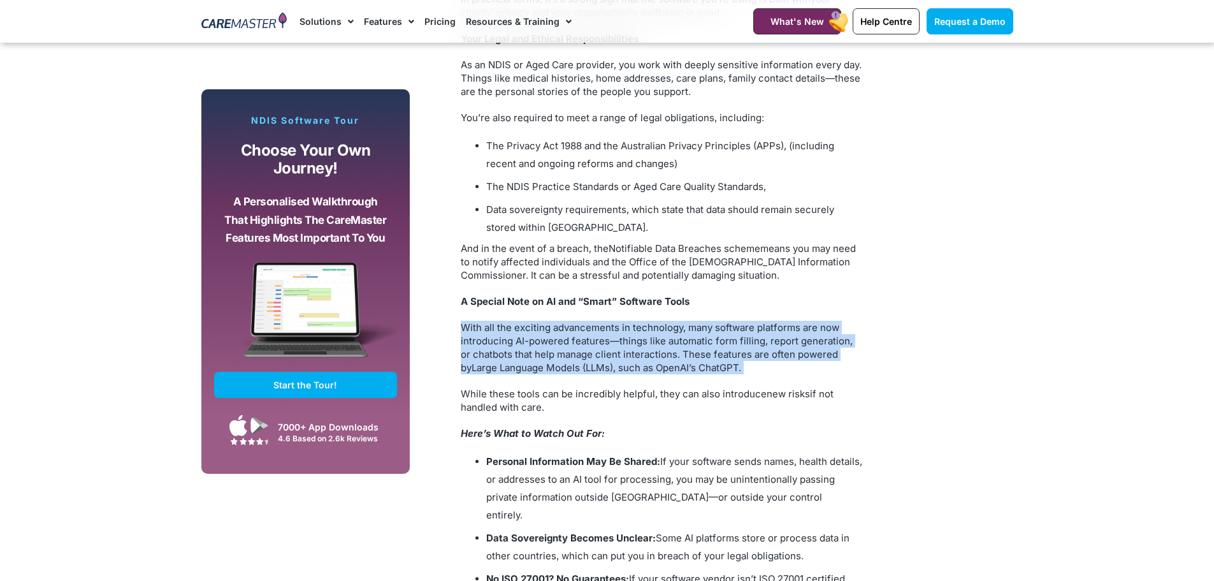
click at [652, 351] on span "With all the exciting advancements in technology, many software platforms are n…" at bounding box center [657, 347] width 392 height 52
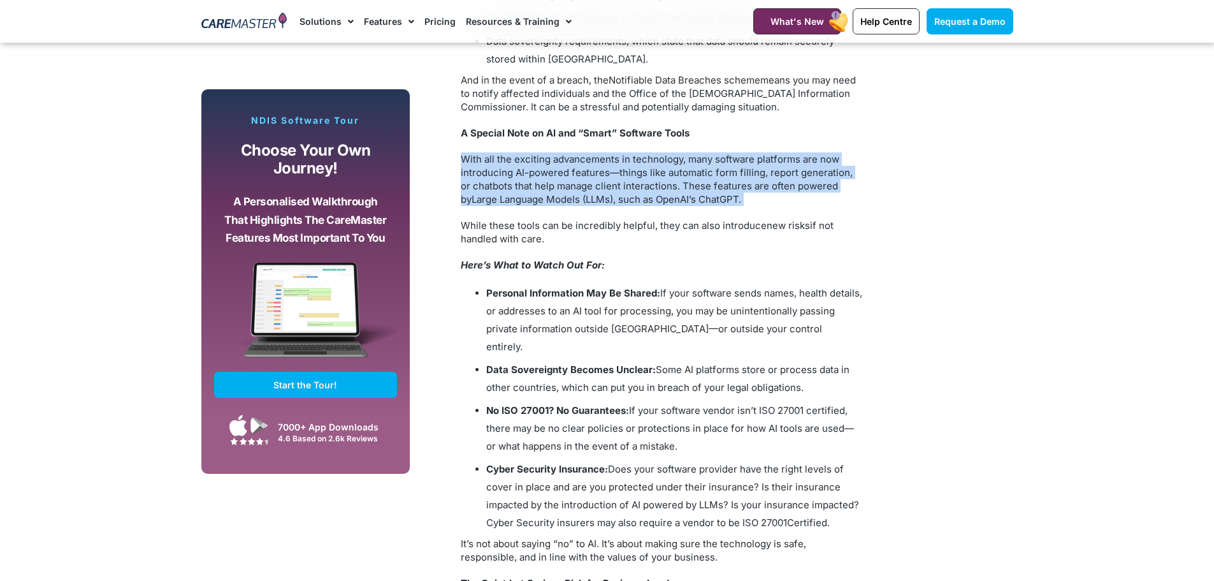
scroll to position [1402, 0]
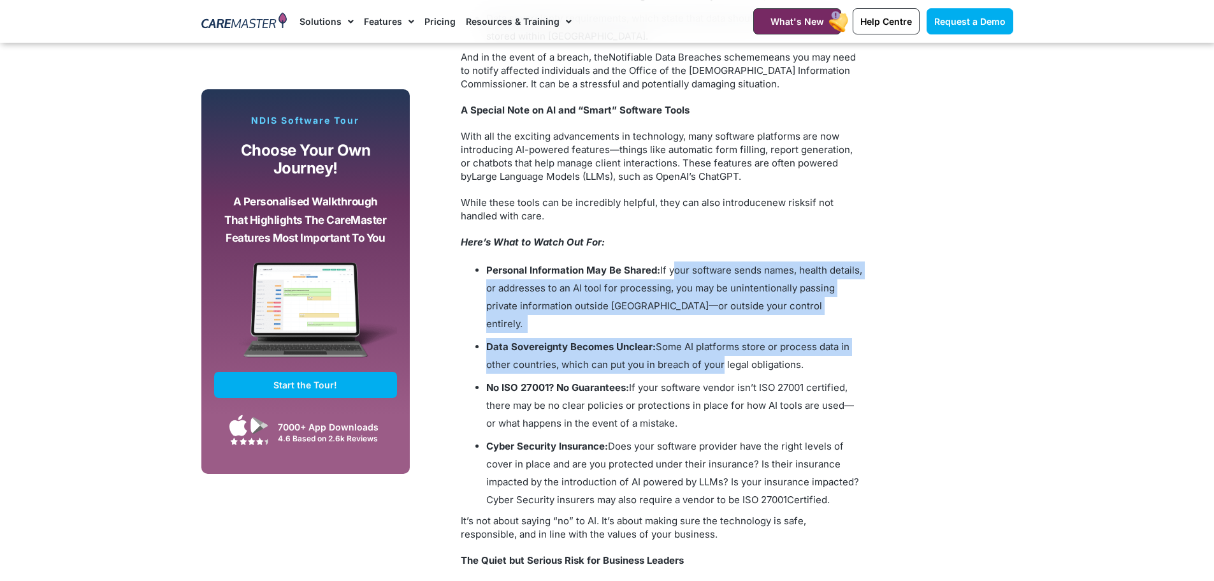
drag, startPoint x: 672, startPoint y: 273, endPoint x: 718, endPoint y: 354, distance: 93.4
click at [718, 354] on div "Why Choosing ISO 27001 Certified Software Matters for NDIS and Aged Care Provid…" at bounding box center [662, 190] width 402 height 1577
click at [718, 354] on li "Data Sovereignty Becomes Unclear: Some AI platforms store or process data in ot…" at bounding box center [674, 356] width 376 height 36
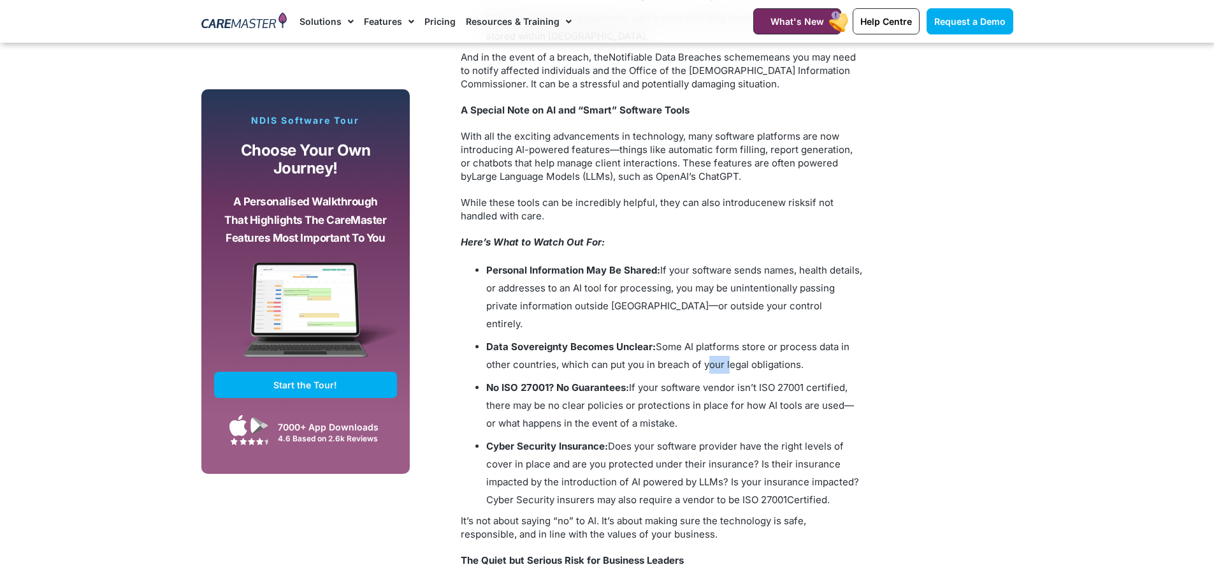
click at [718, 354] on li "Data Sovereignty Becomes Unclear: Some AI platforms store or process data in ot…" at bounding box center [674, 356] width 376 height 36
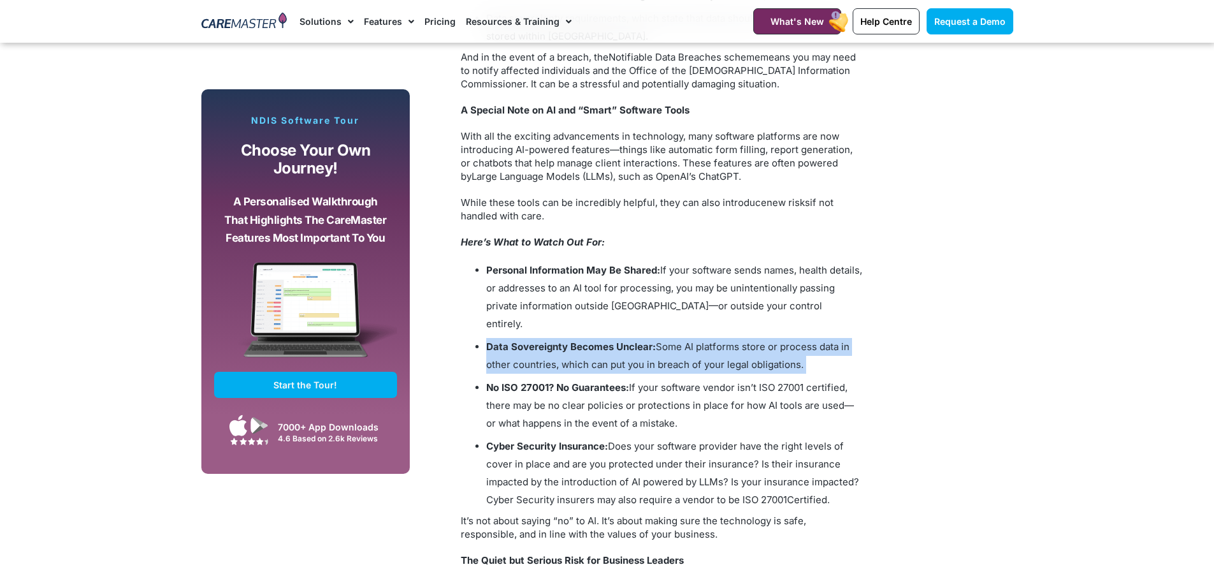
click at [718, 354] on li "Data Sovereignty Becomes Unclear: Some AI platforms store or process data in ot…" at bounding box center [674, 356] width 376 height 36
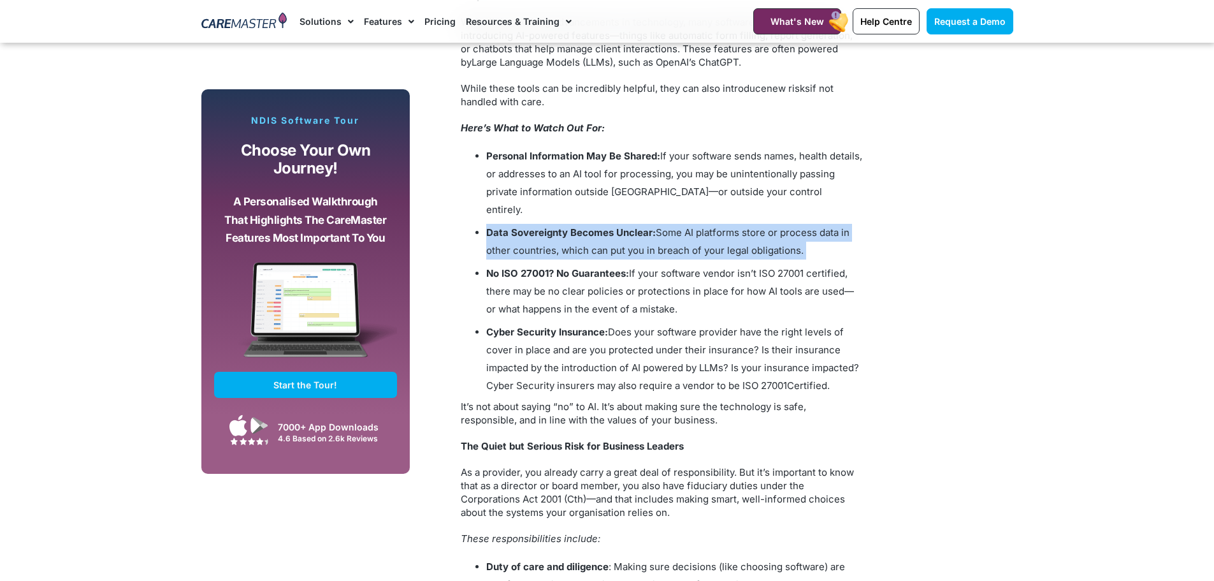
scroll to position [1530, 0]
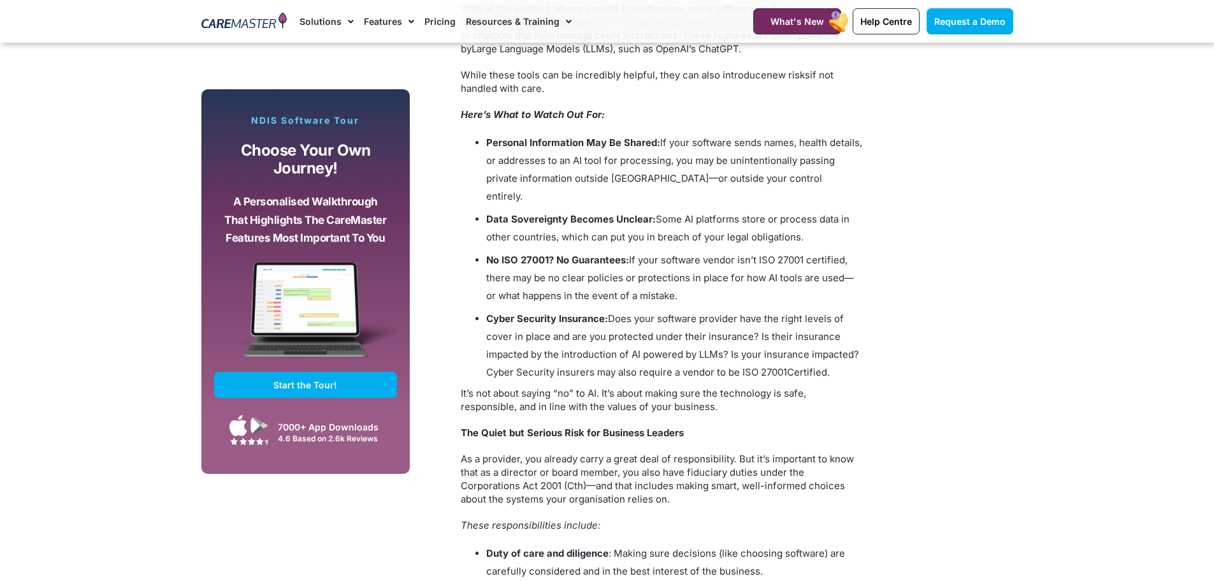
click at [675, 251] on li "No ISO 27001? No Guarantees: If your software vendor isn’t ISO 27001 certified,…" at bounding box center [674, 278] width 376 height 54
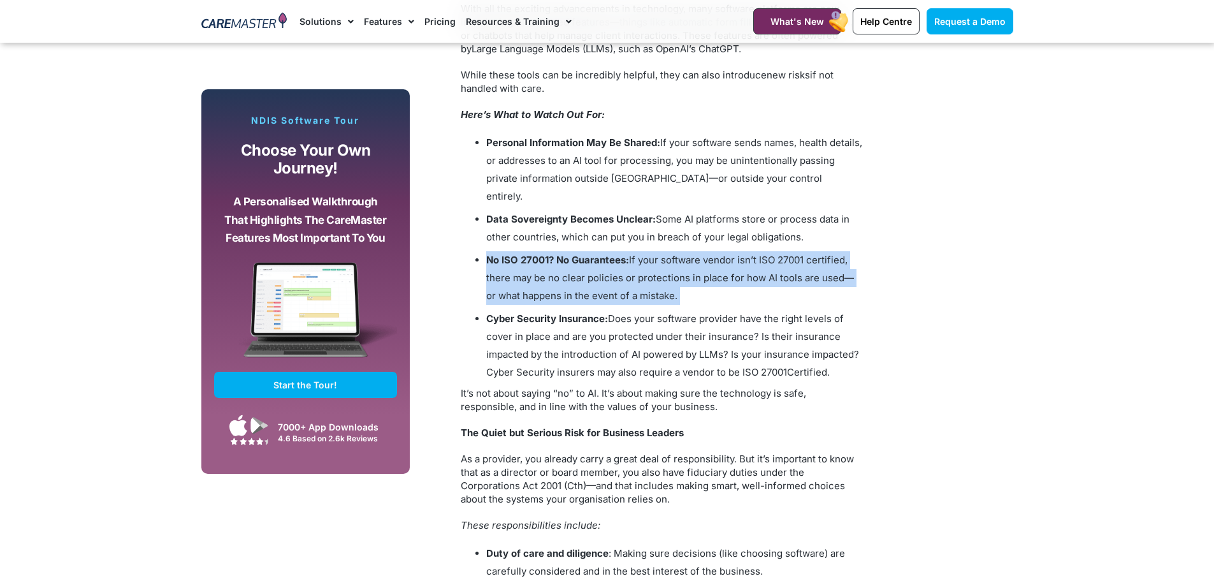
click at [675, 251] on li "No ISO 27001? No Guarantees: If your software vendor isn’t ISO 27001 certified,…" at bounding box center [674, 278] width 376 height 54
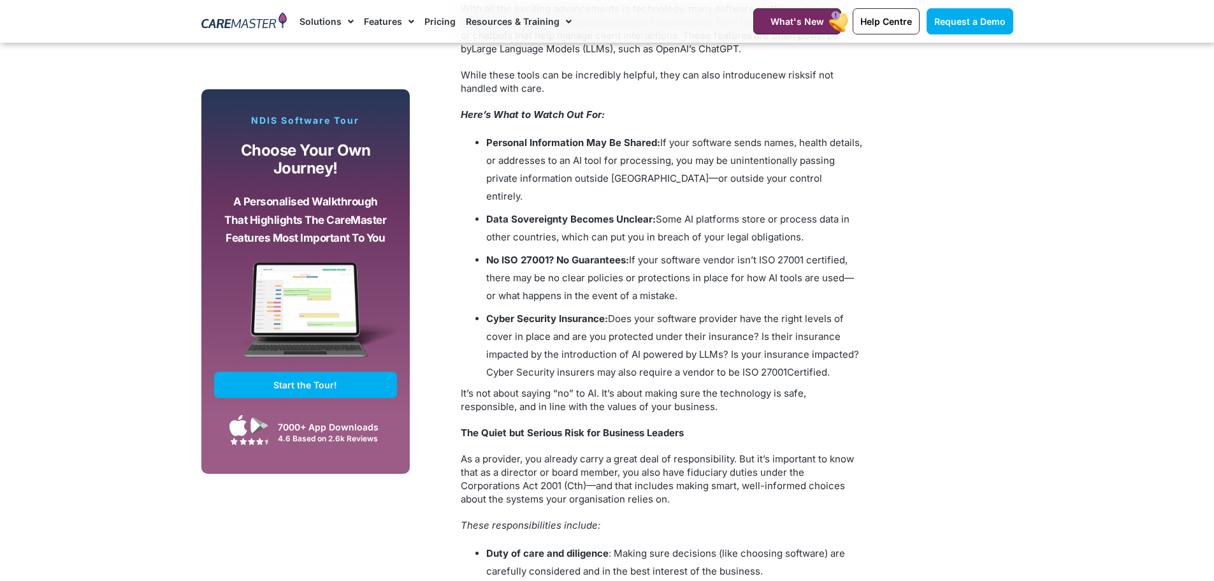
click at [670, 312] on span "Does your software provider have the right levels of cover in place and are you…" at bounding box center [672, 345] width 373 height 66
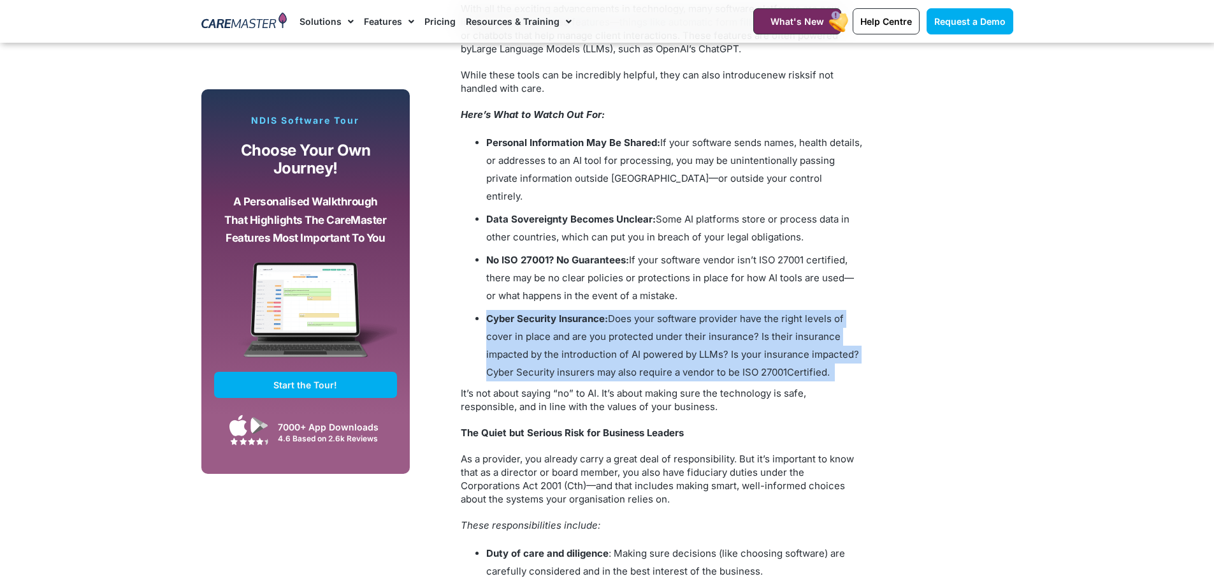
click at [670, 312] on span "Does your software provider have the right levels of cover in place and are you…" at bounding box center [672, 345] width 373 height 66
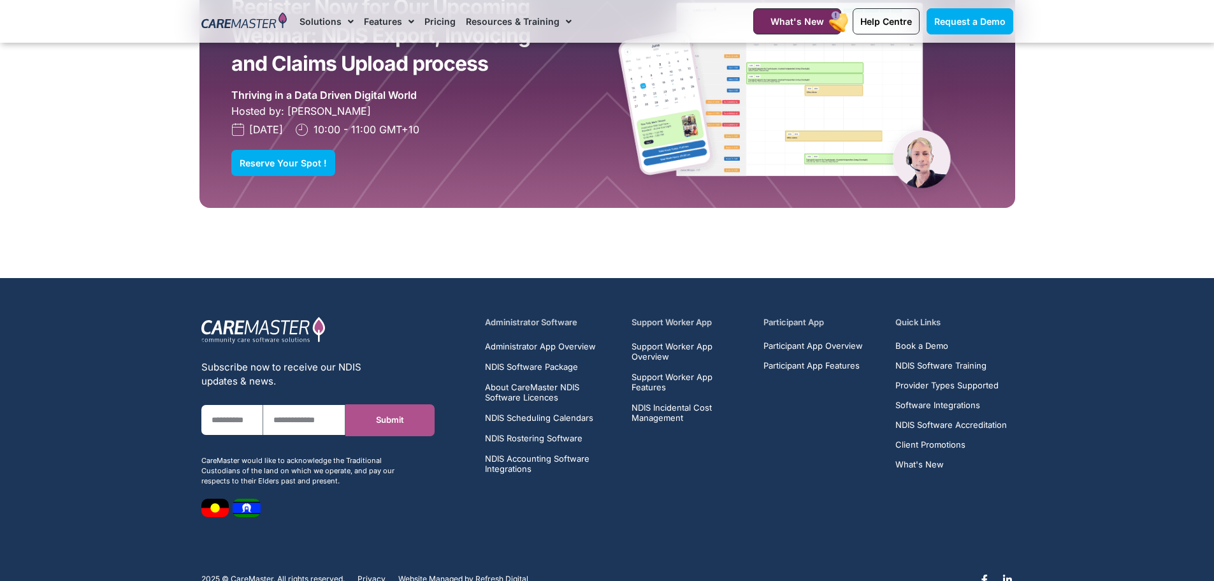
scroll to position [3015, 0]
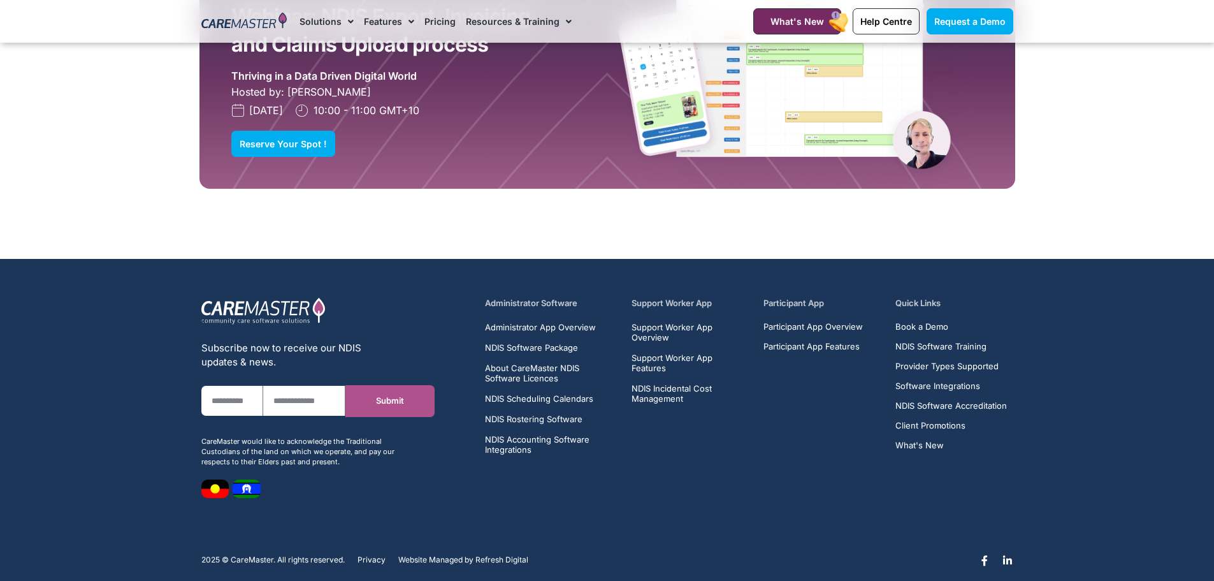
click at [241, 3] on div at bounding box center [244, 21] width 99 height 43
click at [242, 18] on img at bounding box center [244, 21] width 86 height 19
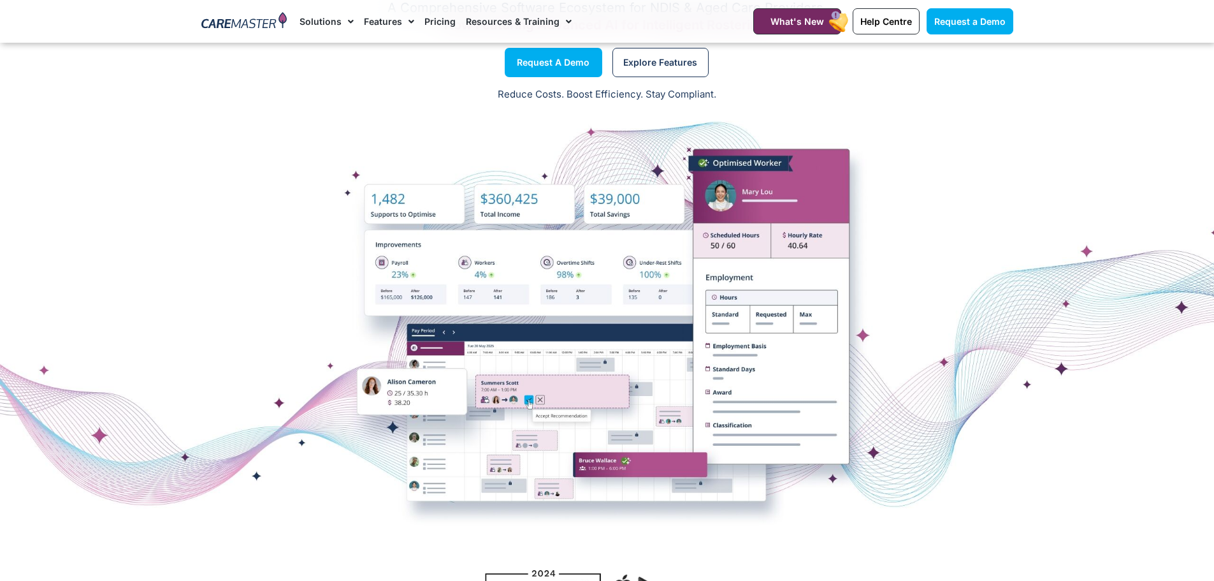
scroll to position [127, 0]
